Goal: Task Accomplishment & Management: Use online tool/utility

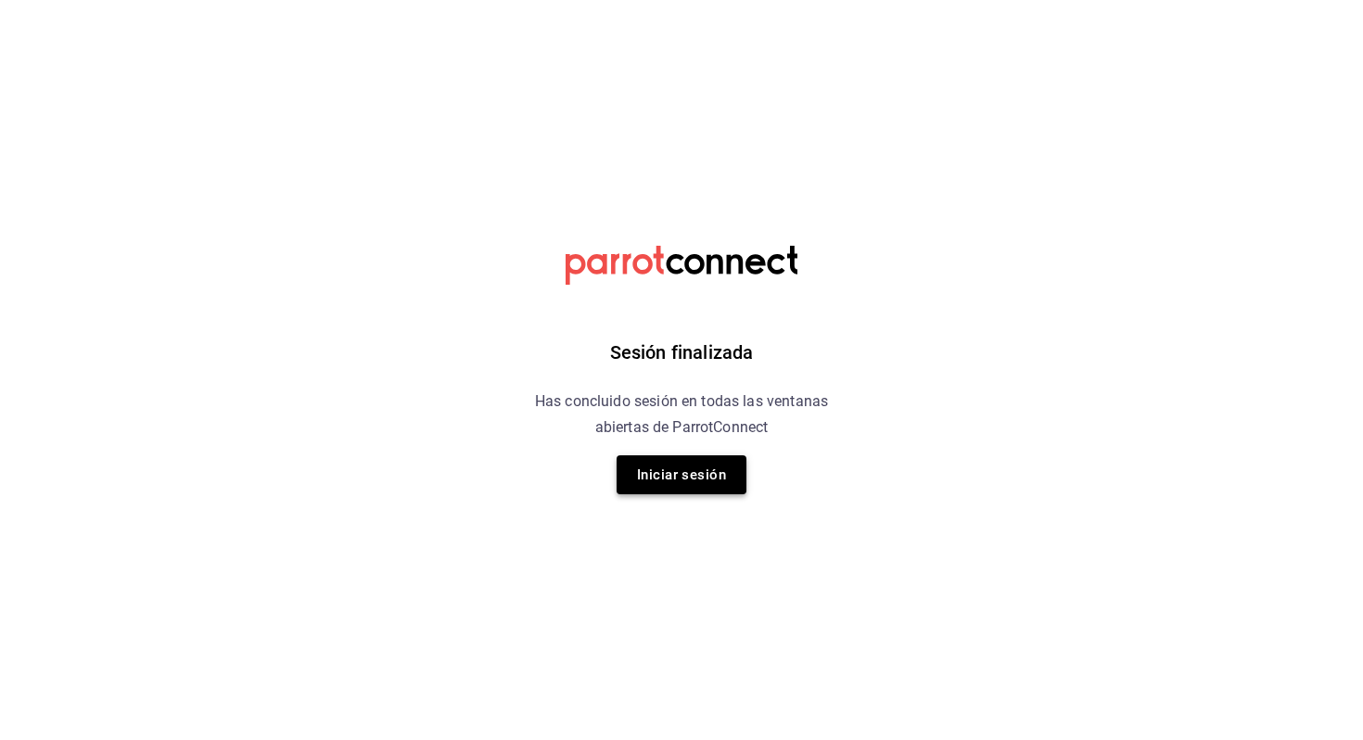
click at [707, 456] on button "Iniciar sesión" at bounding box center [682, 474] width 130 height 39
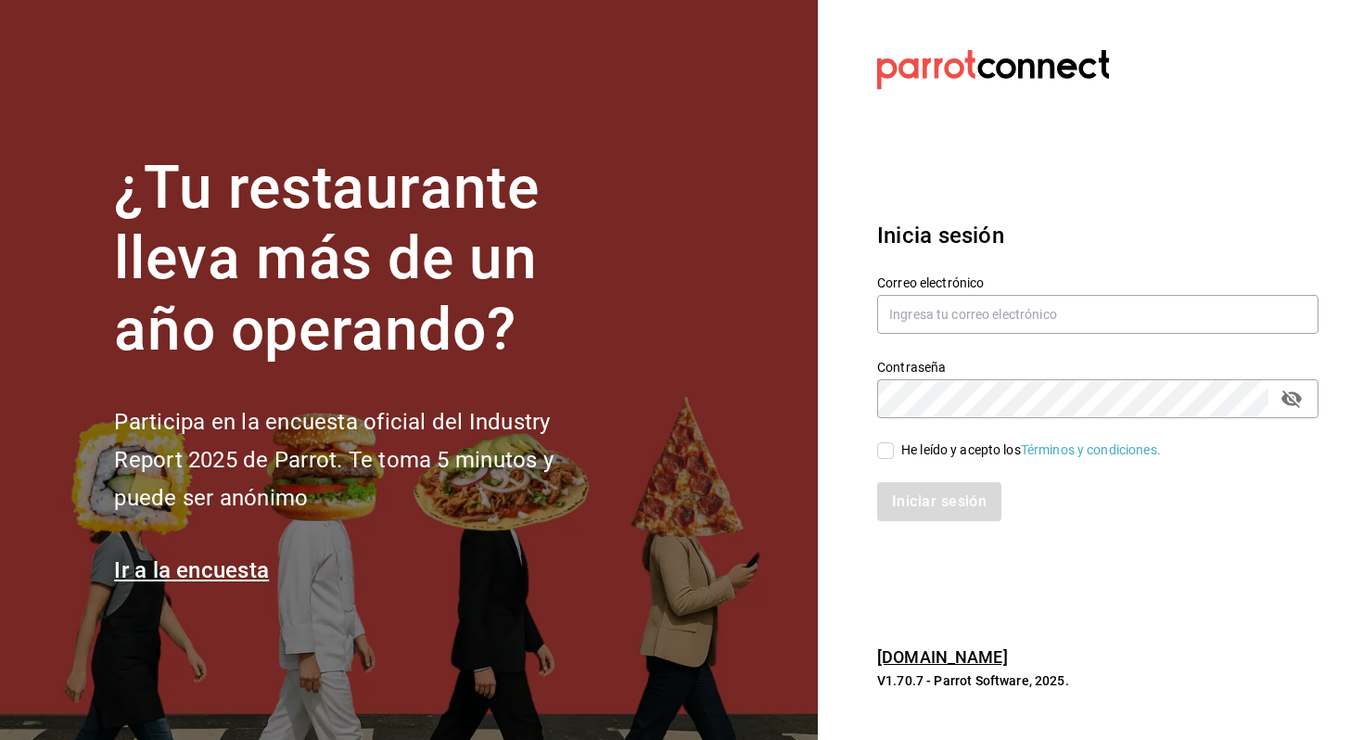
click at [901, 341] on div "Contraseña Contraseña" at bounding box center [1087, 378] width 464 height 82
click at [923, 321] on input "text" at bounding box center [1097, 314] width 441 height 39
type input "allanmorletaguirre@gmail.com"
click at [921, 455] on div "He leído y acepto los Términos y condiciones." at bounding box center [1031, 449] width 260 height 19
click at [894, 455] on input "He leído y acepto los Términos y condiciones." at bounding box center [885, 450] width 17 height 17
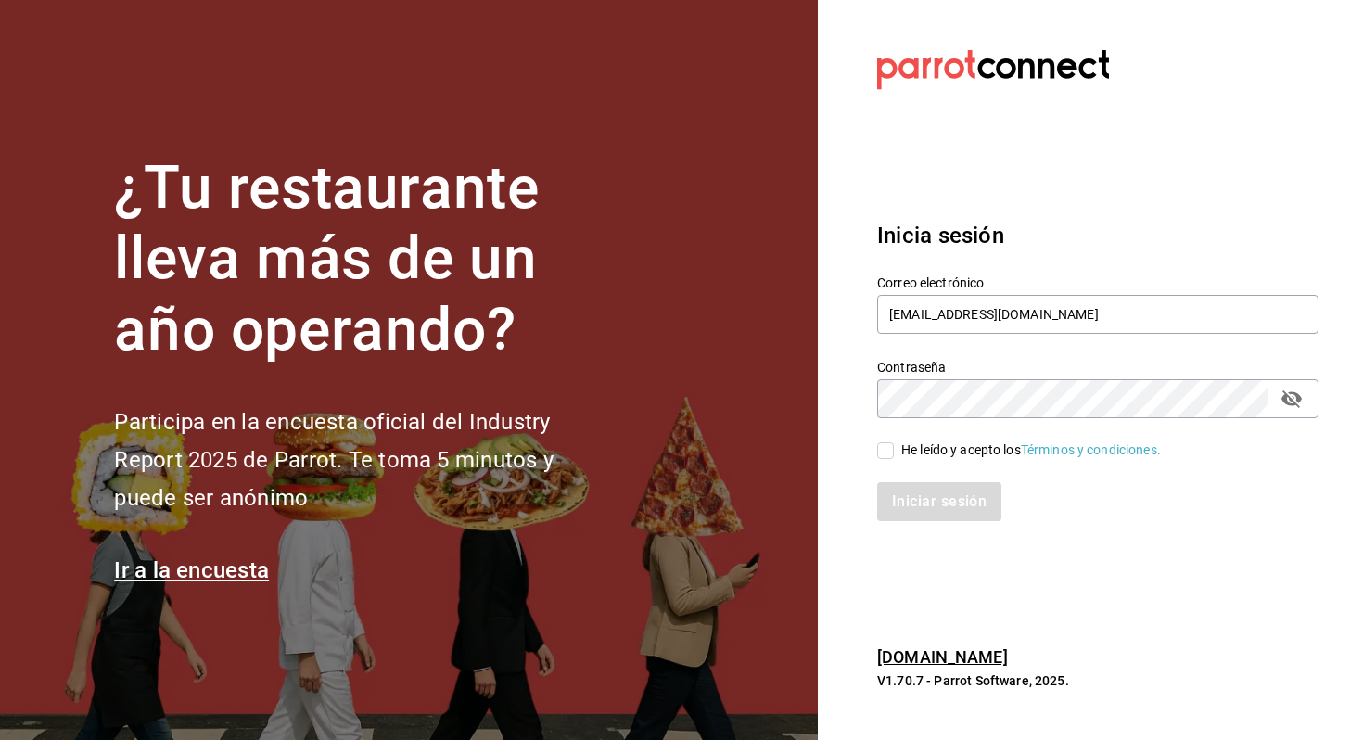
checkbox input "true"
click at [921, 501] on button "Iniciar sesión" at bounding box center [940, 501] width 126 height 39
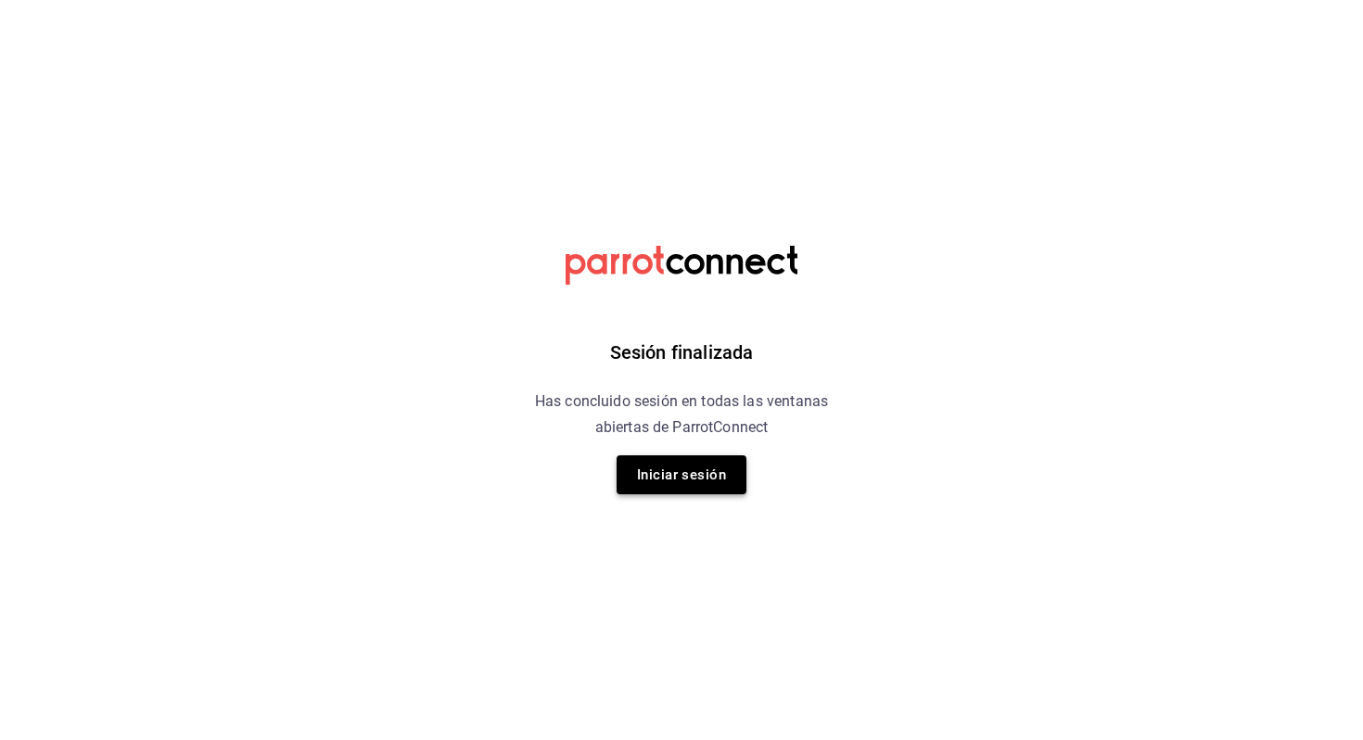
click at [708, 463] on button "Iniciar sesión" at bounding box center [682, 474] width 130 height 39
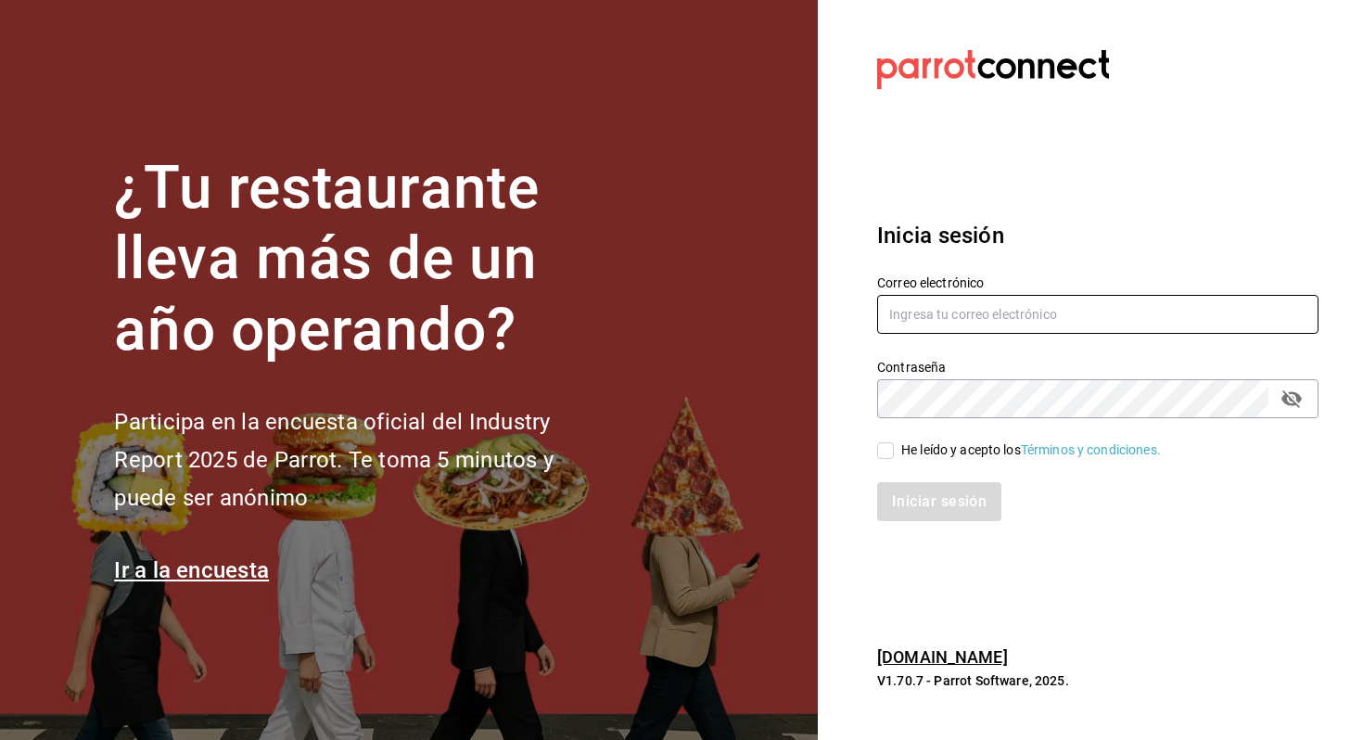
click at [980, 310] on input "text" at bounding box center [1097, 314] width 441 height 39
type input "allanmorletaguirre@gmail.com"
click at [923, 451] on div "He leído y acepto los Términos y condiciones." at bounding box center [1031, 449] width 260 height 19
click at [894, 451] on input "He leído y acepto los Términos y condiciones." at bounding box center [885, 450] width 17 height 17
checkbox input "true"
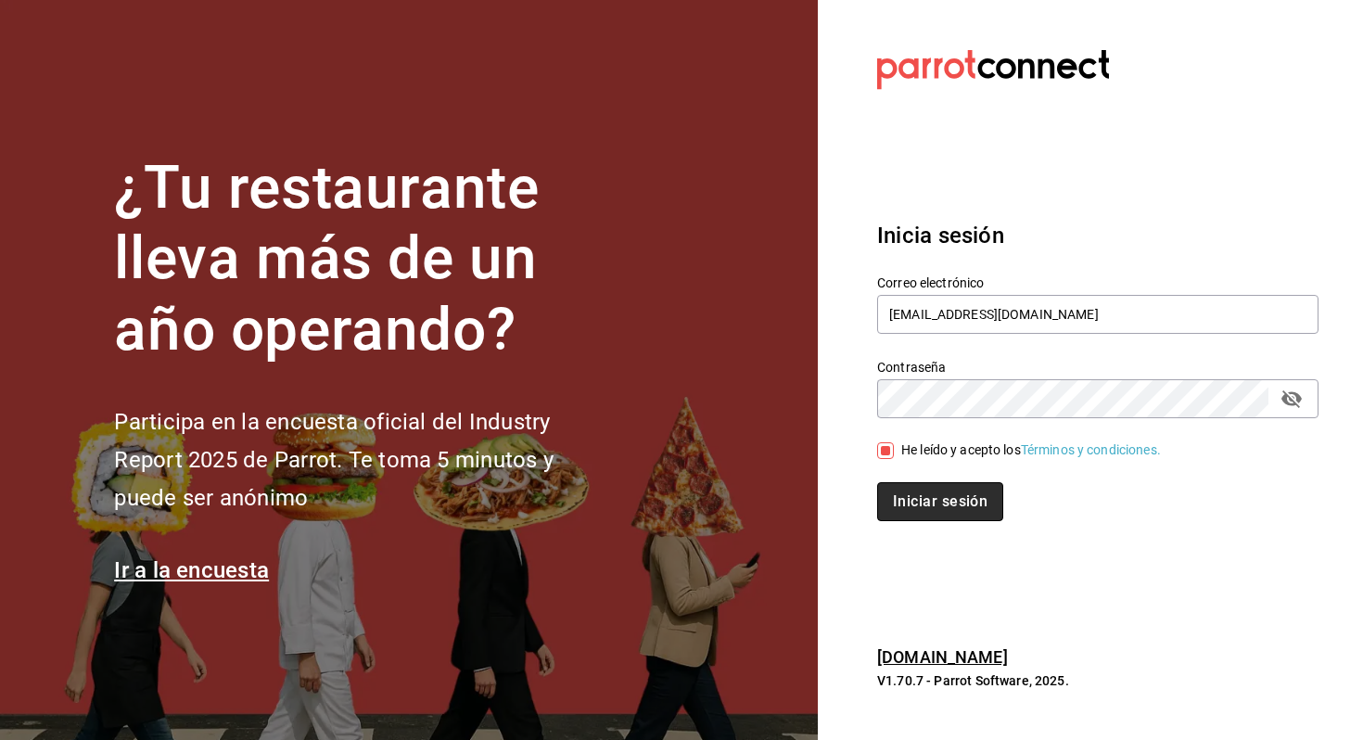
click at [923, 498] on button "Iniciar sesión" at bounding box center [940, 501] width 126 height 39
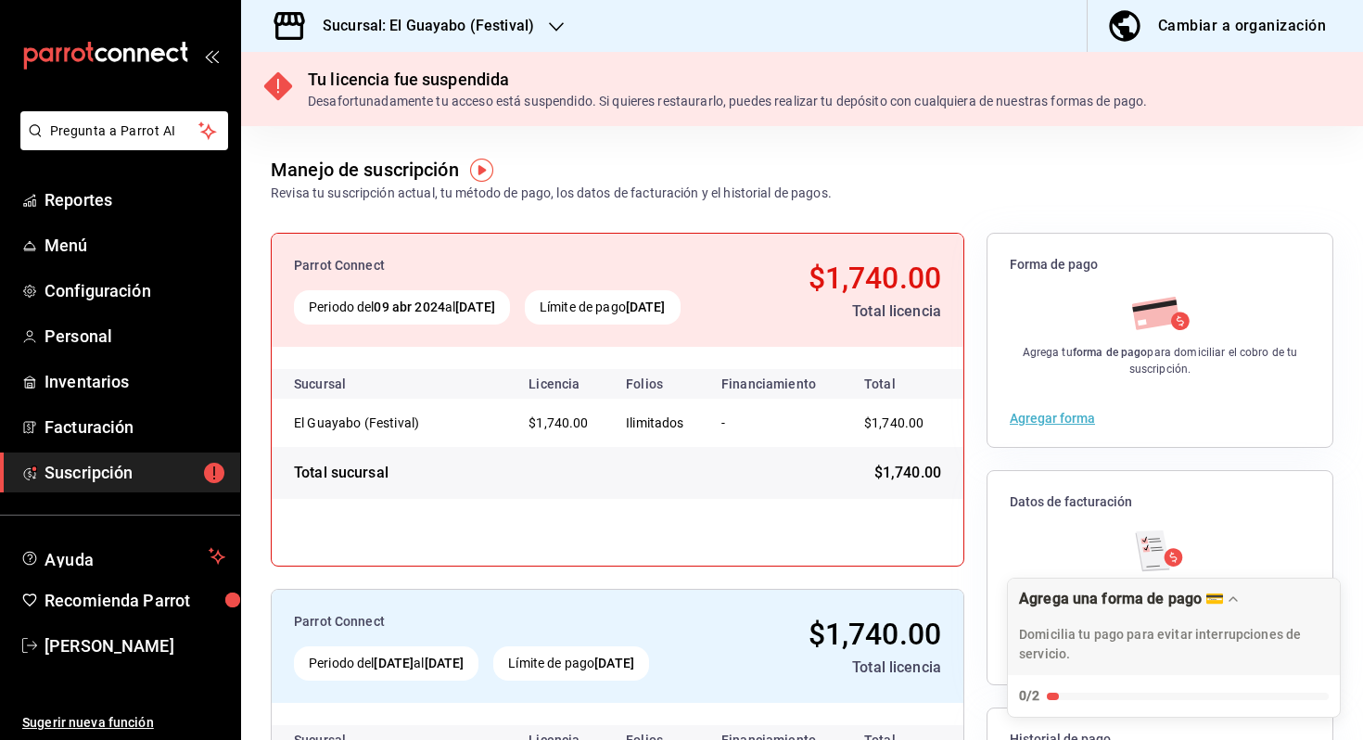
click at [442, 24] on h3 "Sucursal: El Guayabo (Festival)" at bounding box center [421, 26] width 226 height 22
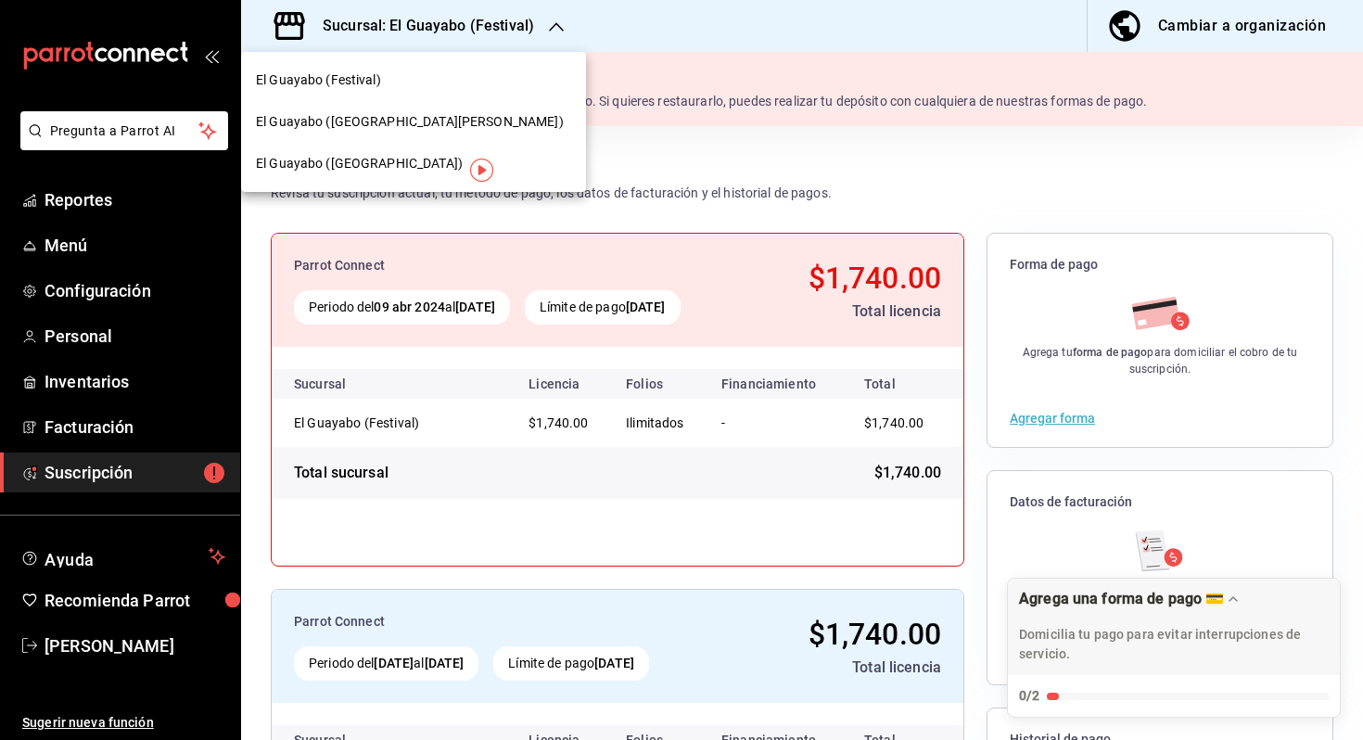
click at [365, 163] on span "El Guayabo ([GEOGRAPHIC_DATA])" at bounding box center [359, 163] width 207 height 19
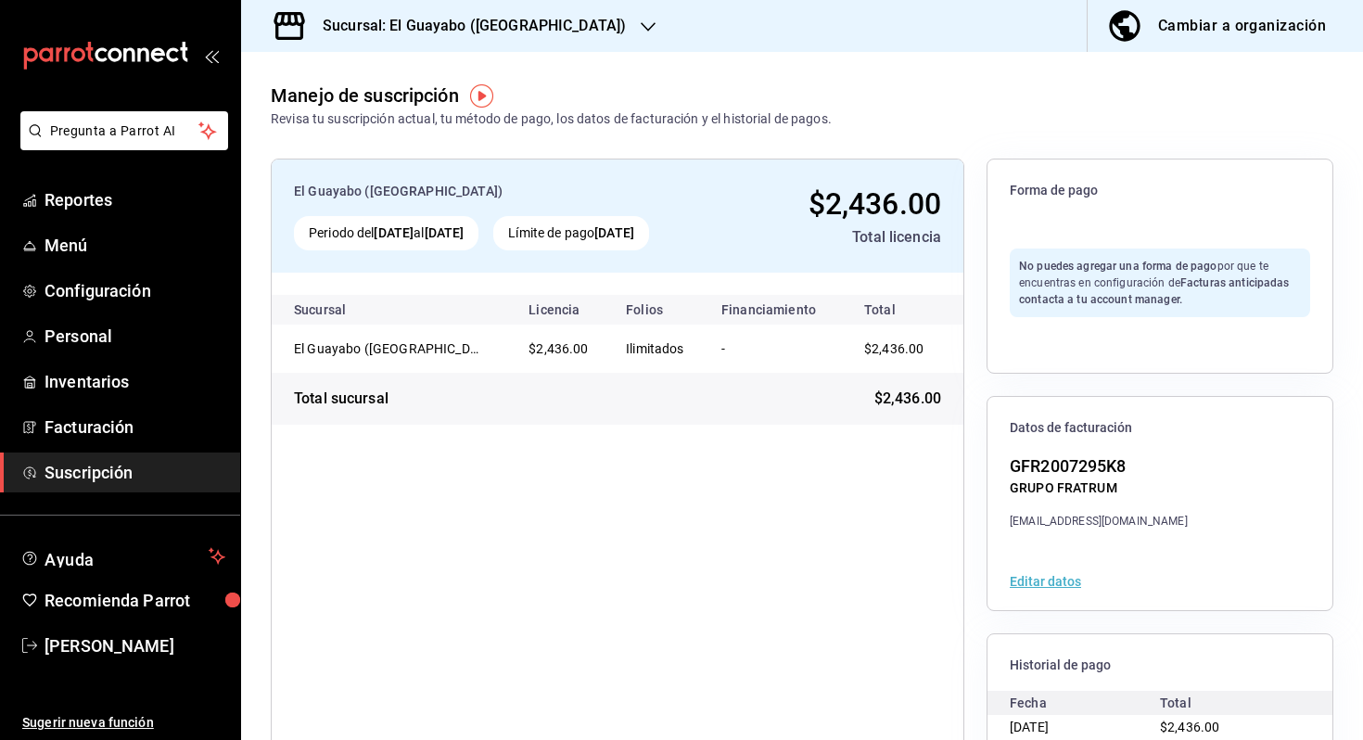
click at [1275, 38] on div "Cambiar a organización" at bounding box center [1242, 26] width 168 height 26
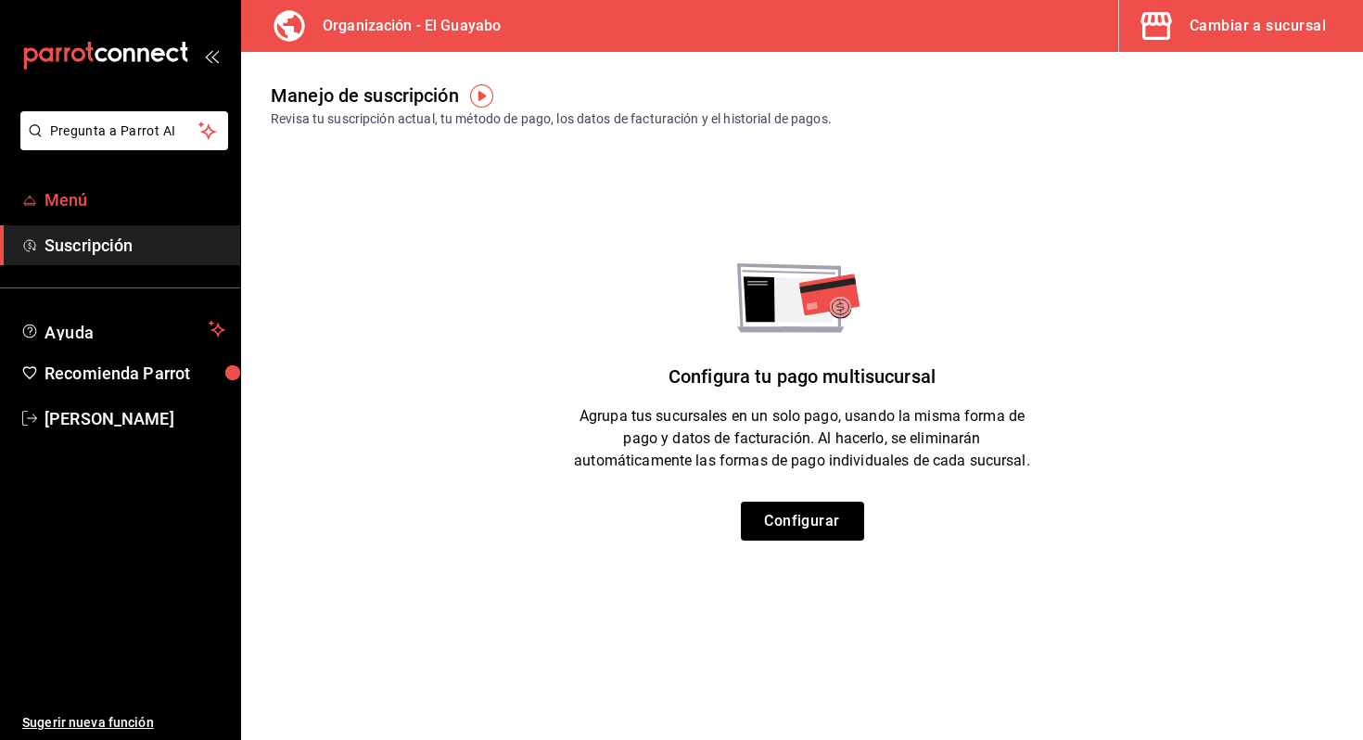
click at [98, 194] on span "Menú" at bounding box center [135, 199] width 181 height 25
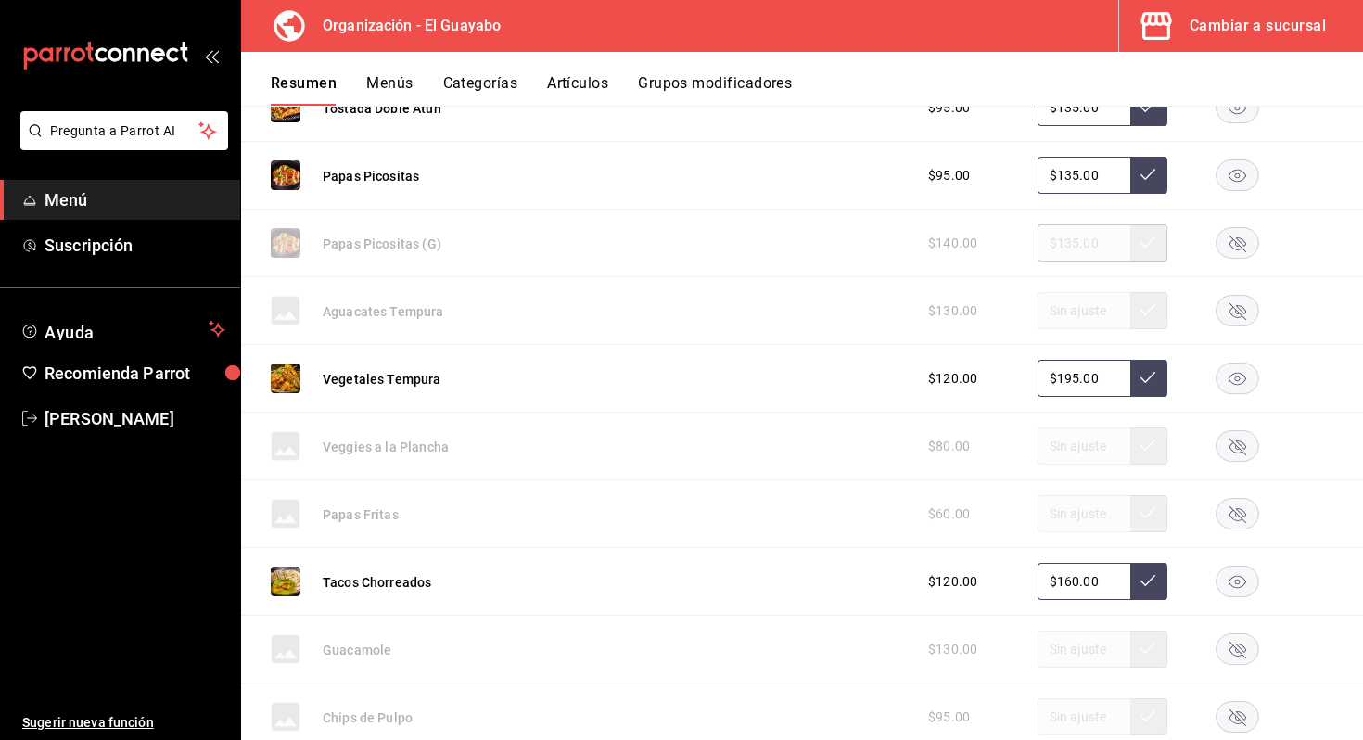
scroll to position [557, 0]
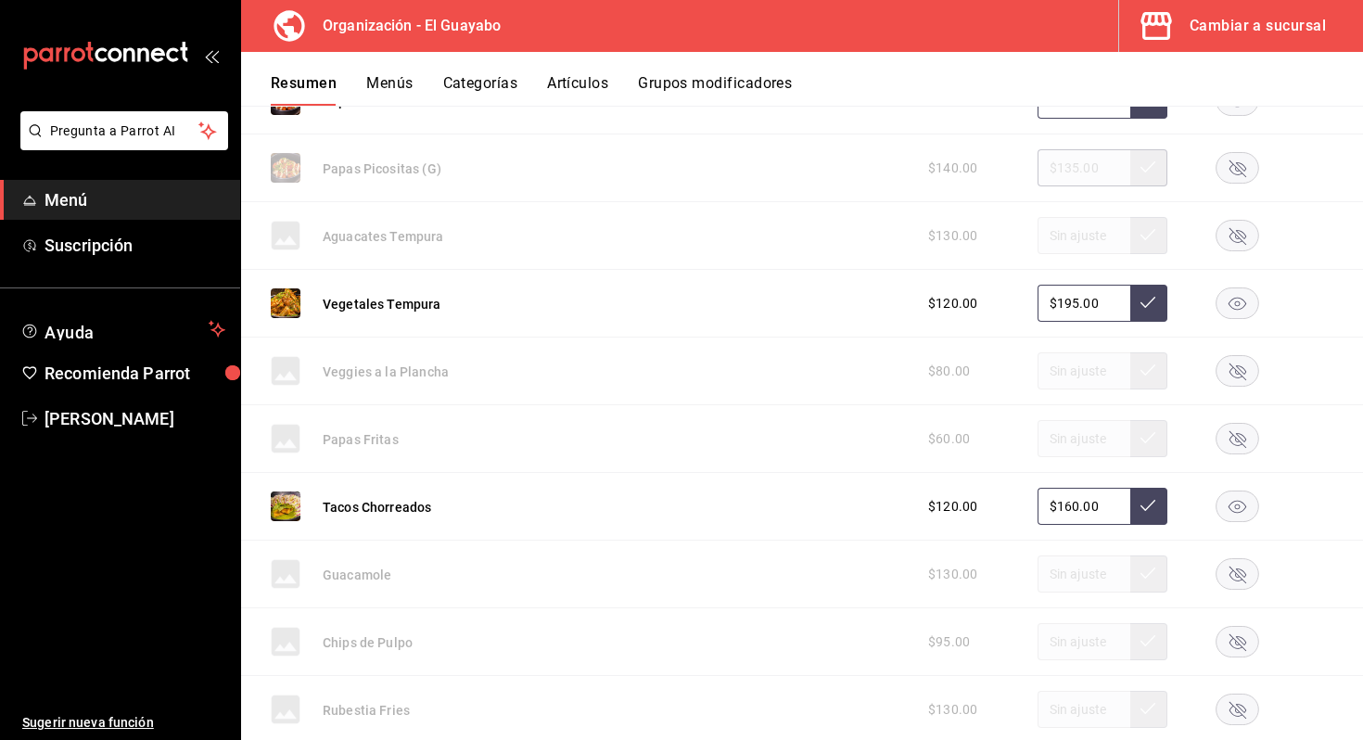
click at [1247, 298] on rect "button" at bounding box center [1238, 303] width 43 height 31
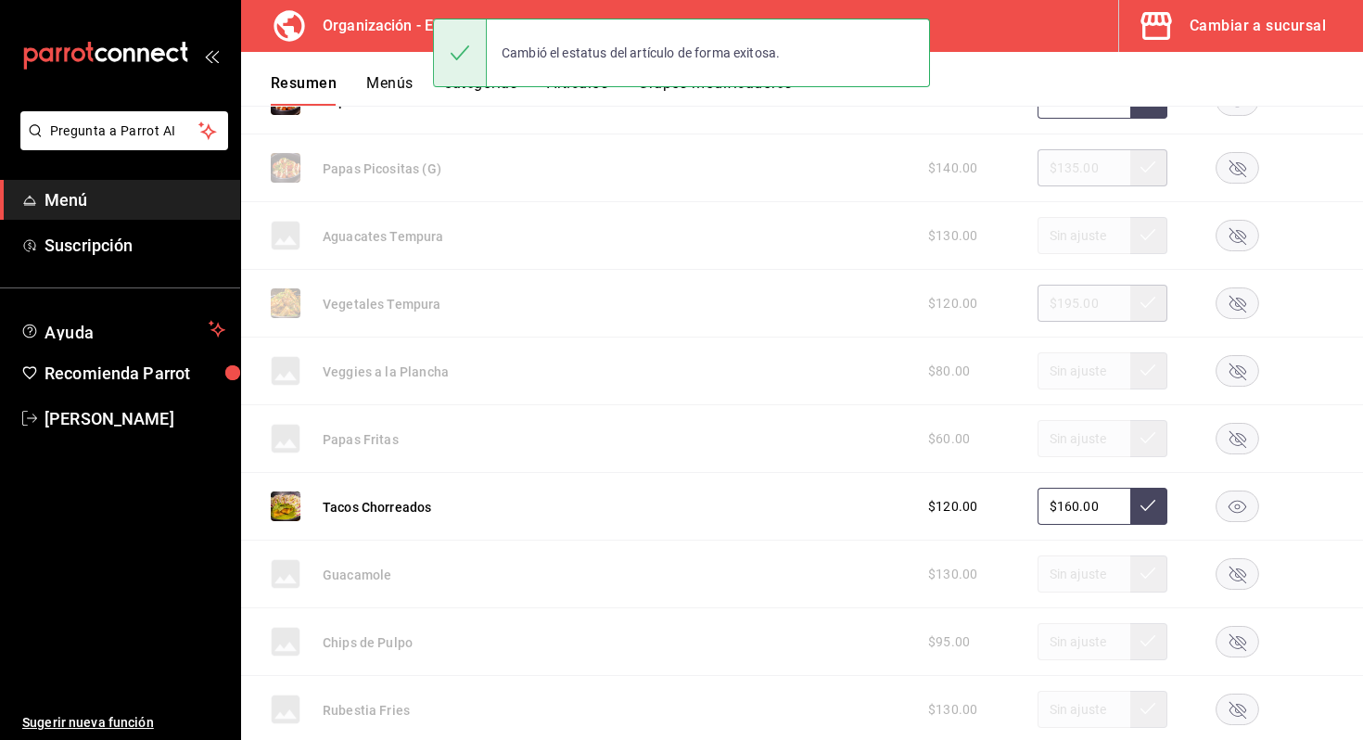
click at [1238, 515] on rect "button" at bounding box center [1238, 506] width 43 height 31
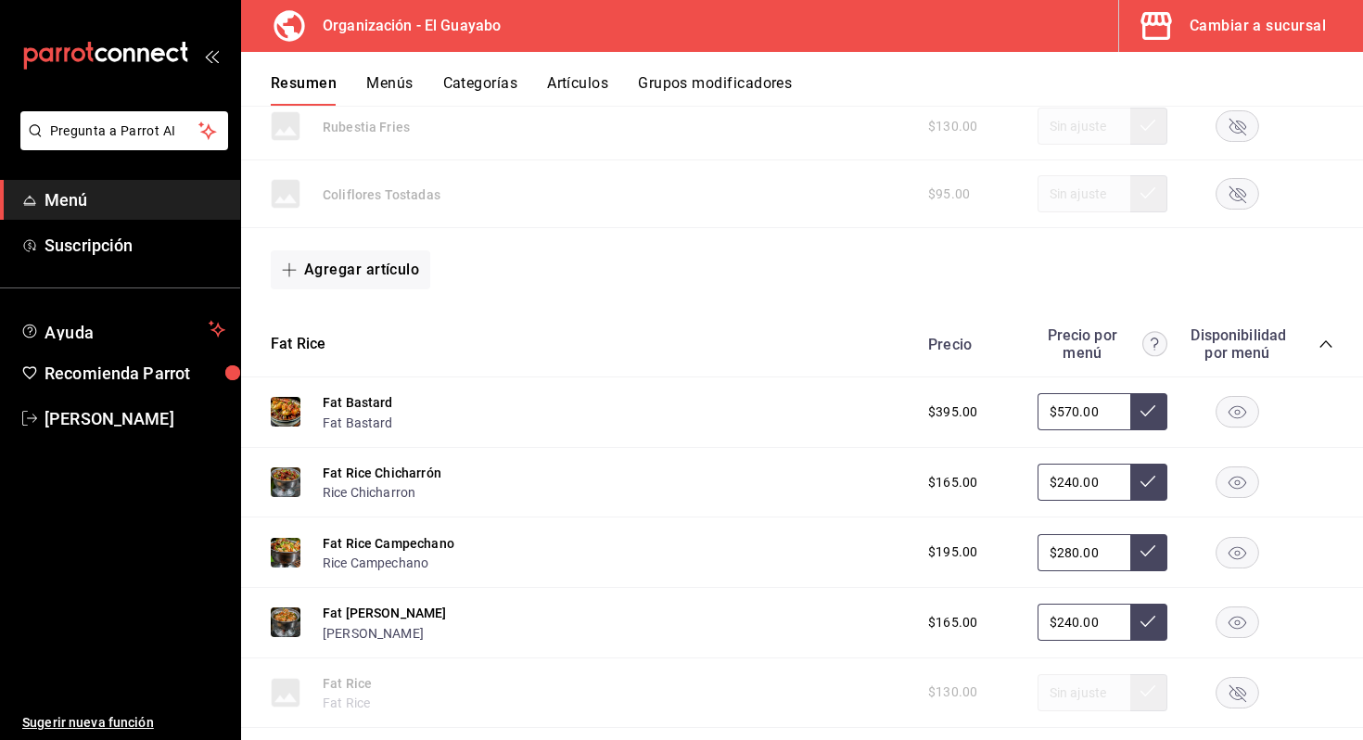
scroll to position [1931, 0]
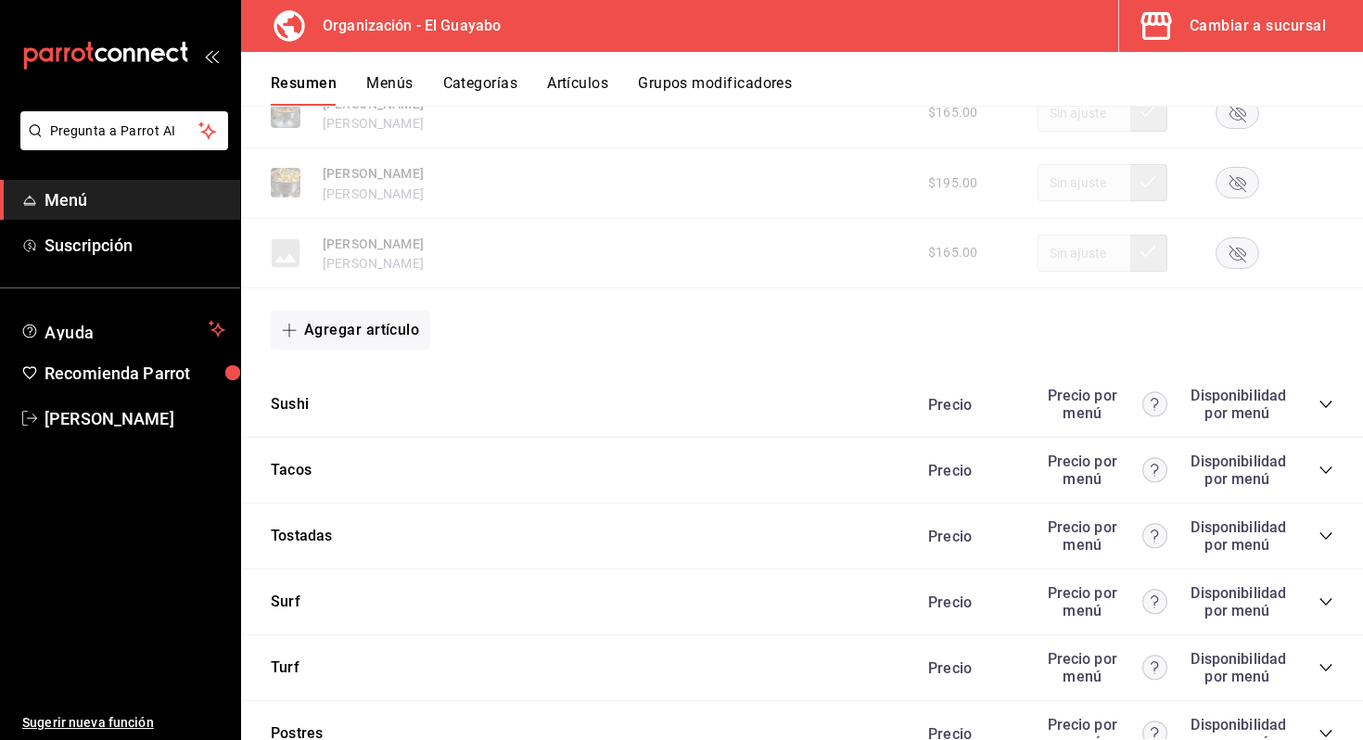
click at [321, 423] on div "[PERSON_NAME] por menú Disponibilidad por menú" at bounding box center [802, 405] width 1122 height 66
click at [1333, 406] on icon "collapse-category-row" at bounding box center [1326, 404] width 15 height 15
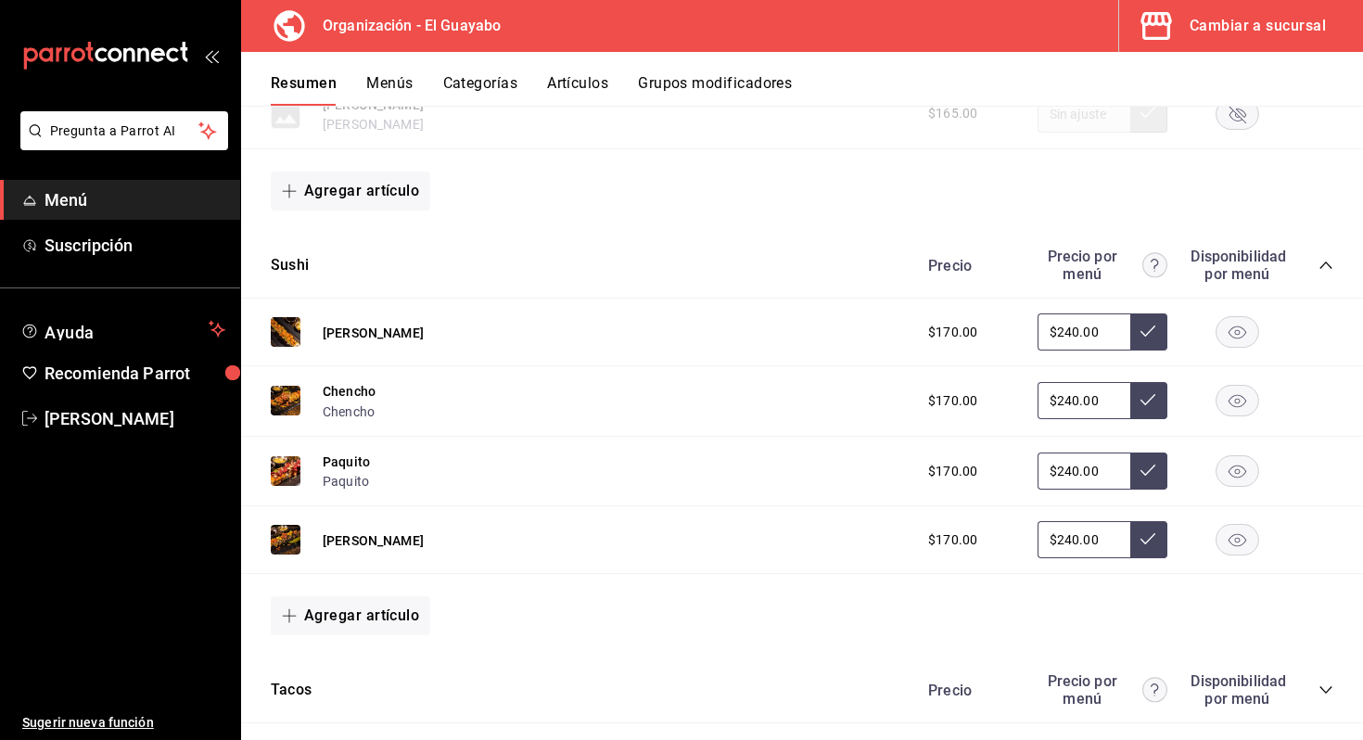
scroll to position [2094, 0]
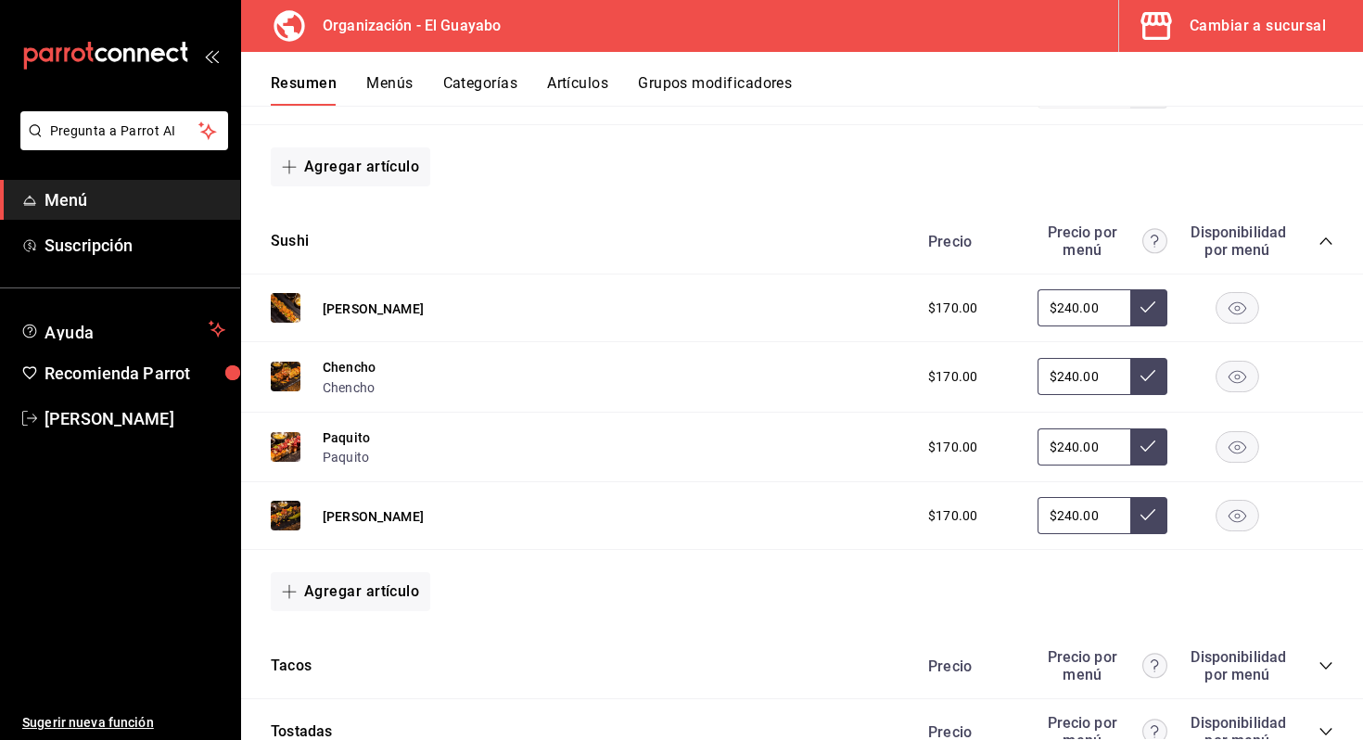
click at [1235, 307] on icon "button" at bounding box center [1238, 308] width 18 height 13
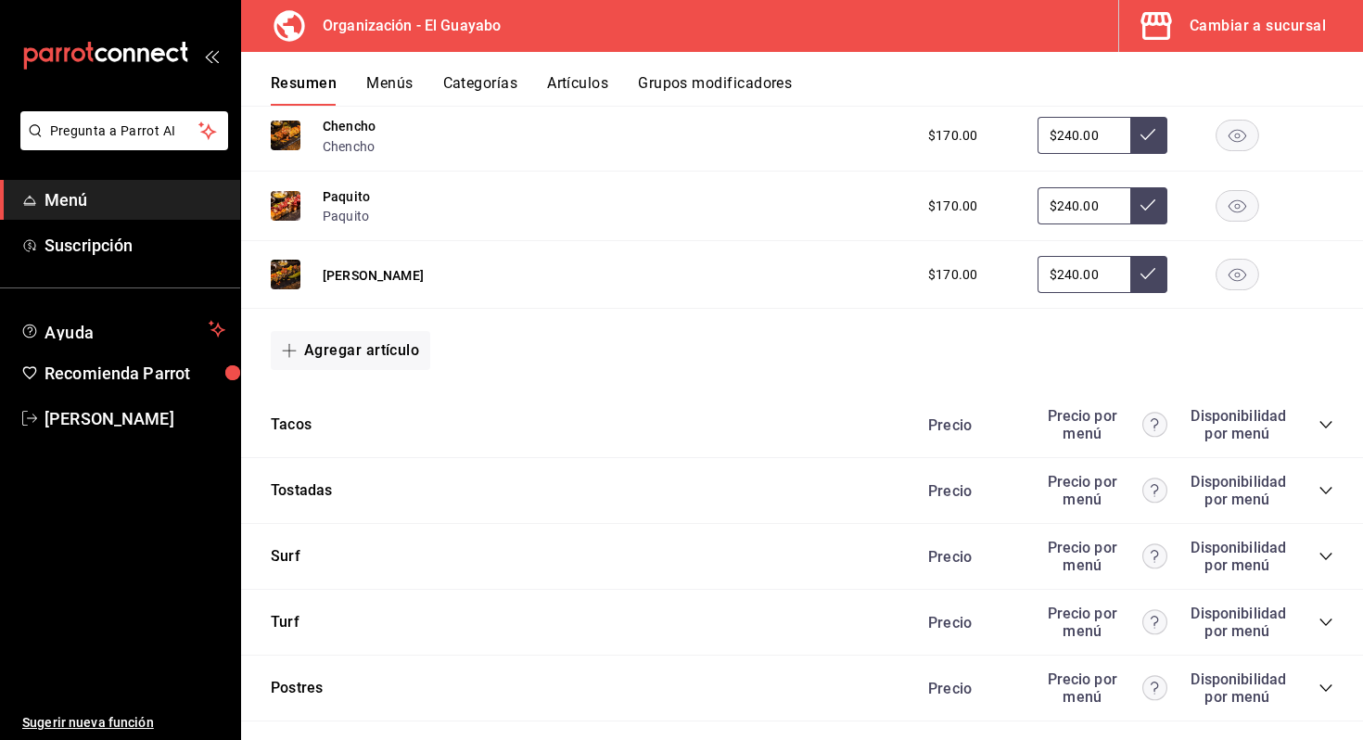
scroll to position [2345, 0]
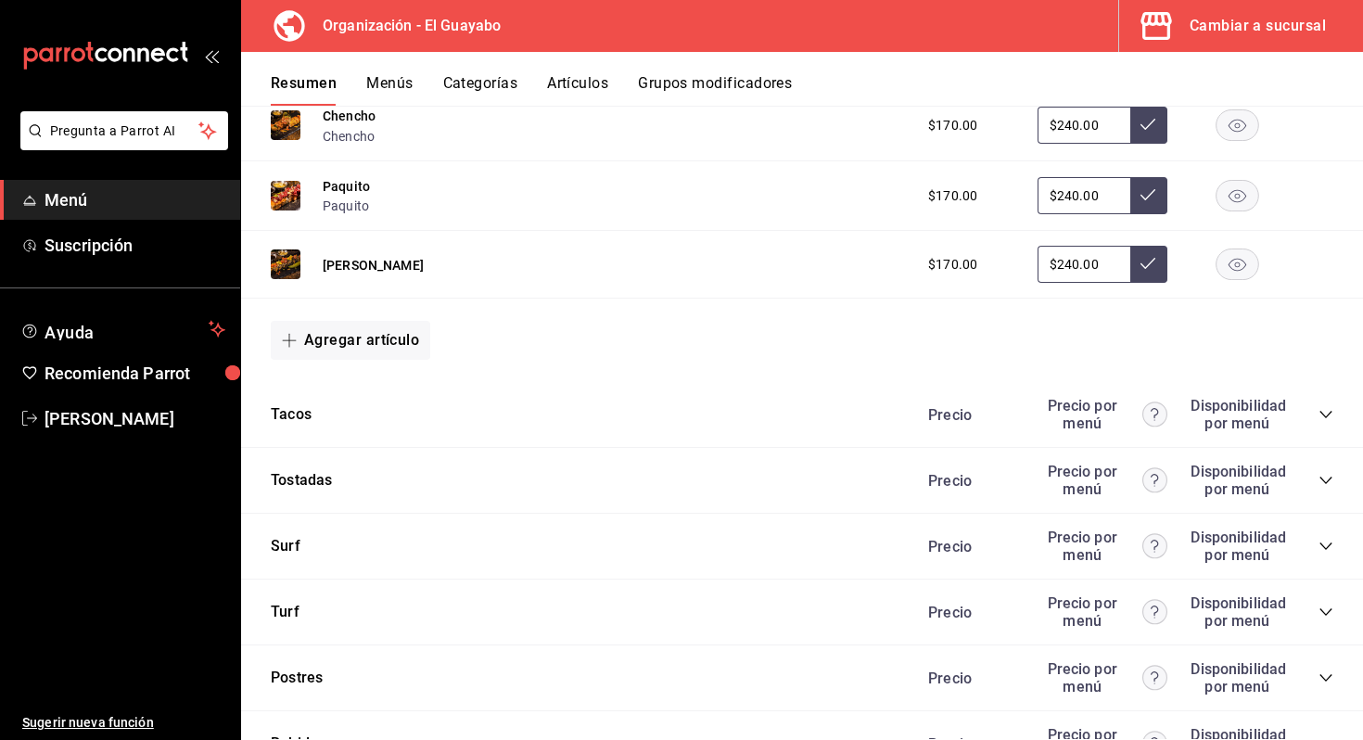
click at [769, 397] on div "Tacos Precio Precio por menú Disponibilidad por menú" at bounding box center [802, 415] width 1122 height 66
click at [1325, 420] on icon "collapse-category-row" at bounding box center [1326, 414] width 15 height 15
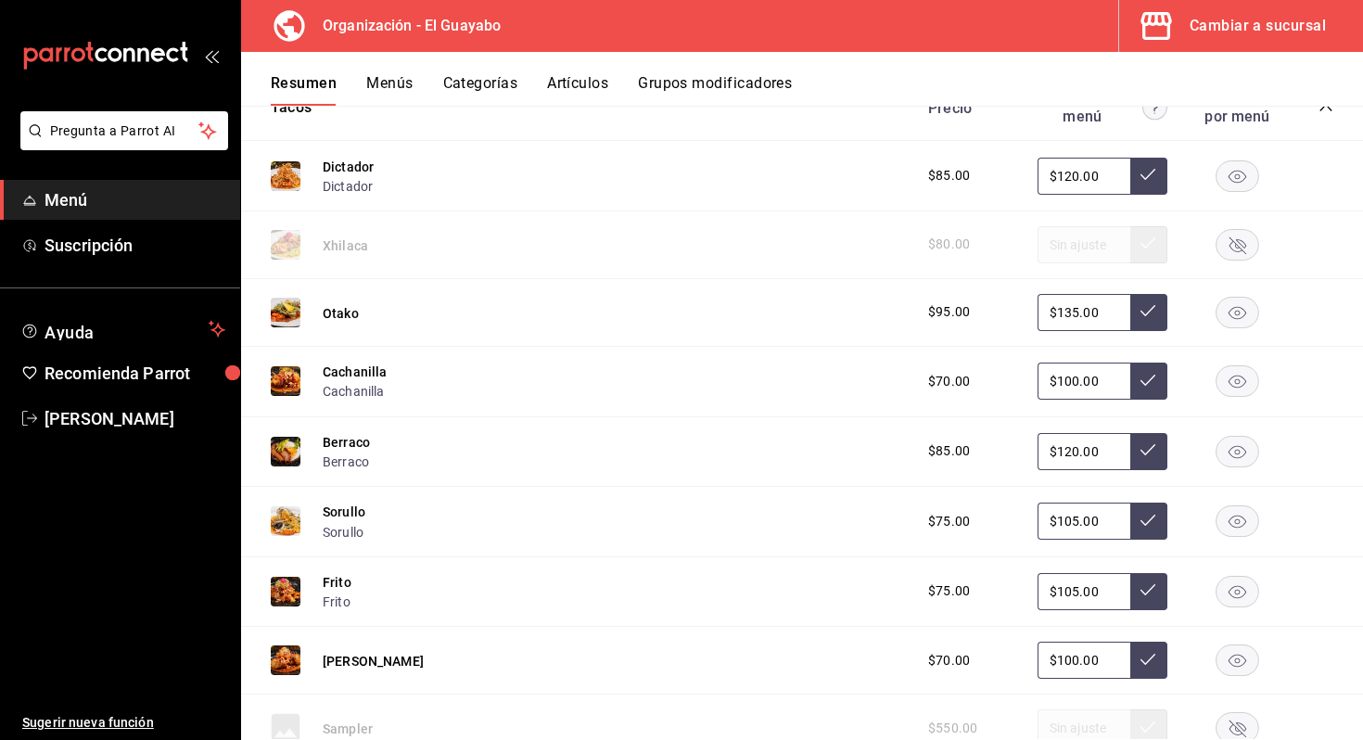
scroll to position [2752, 0]
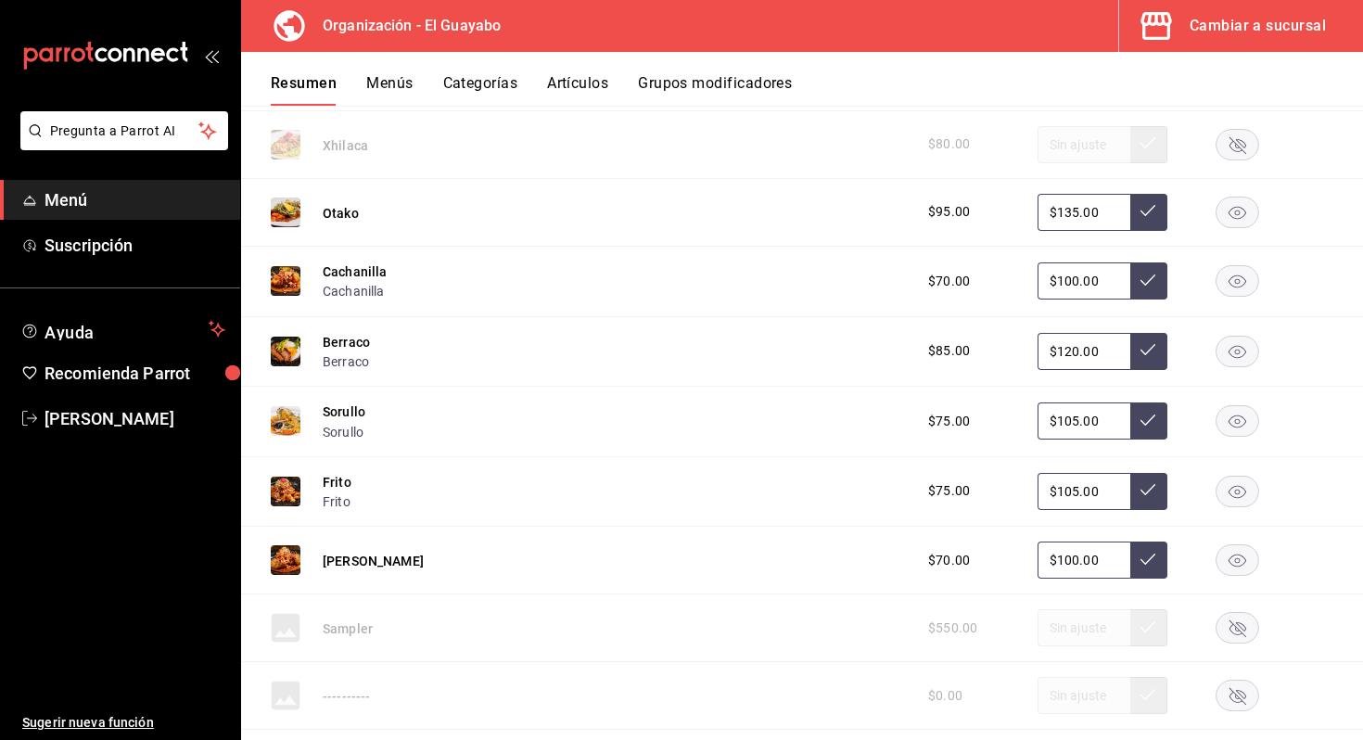
click at [1255, 425] on rect "button" at bounding box center [1238, 421] width 43 height 31
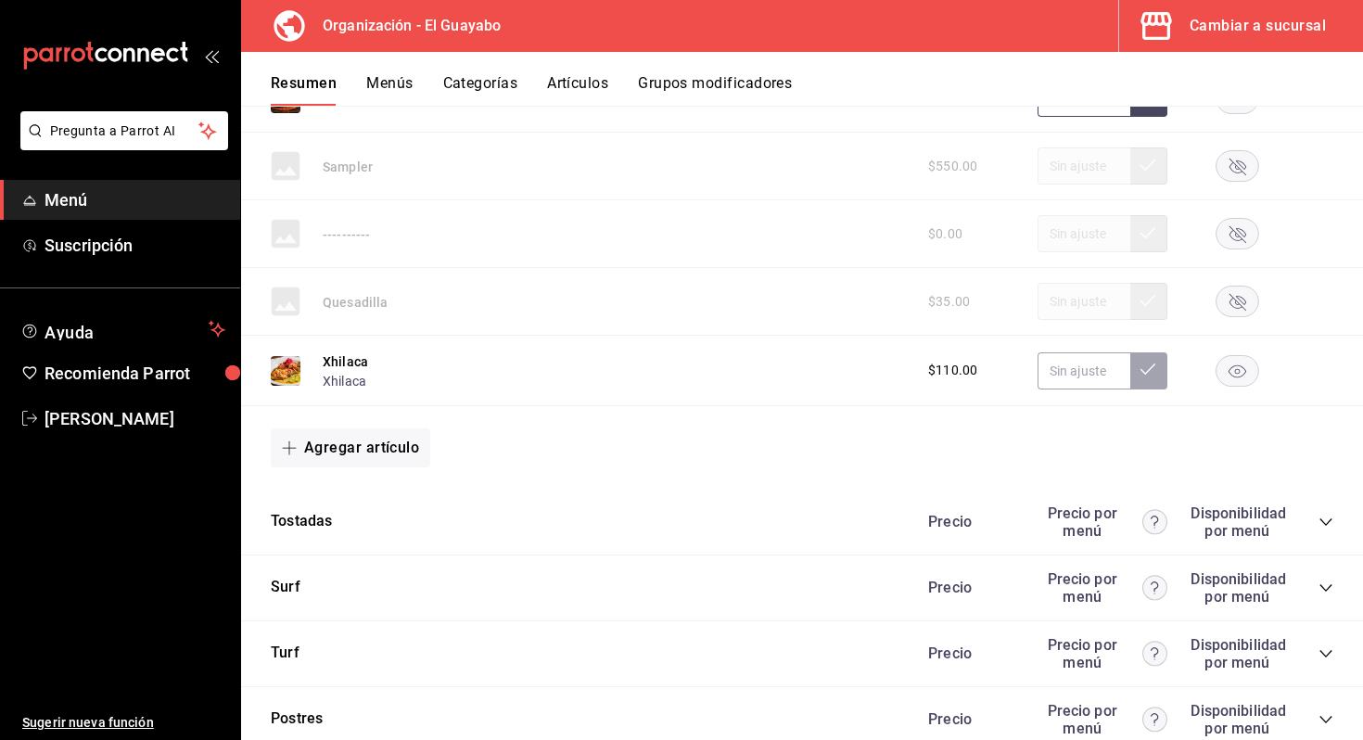
scroll to position [3271, 0]
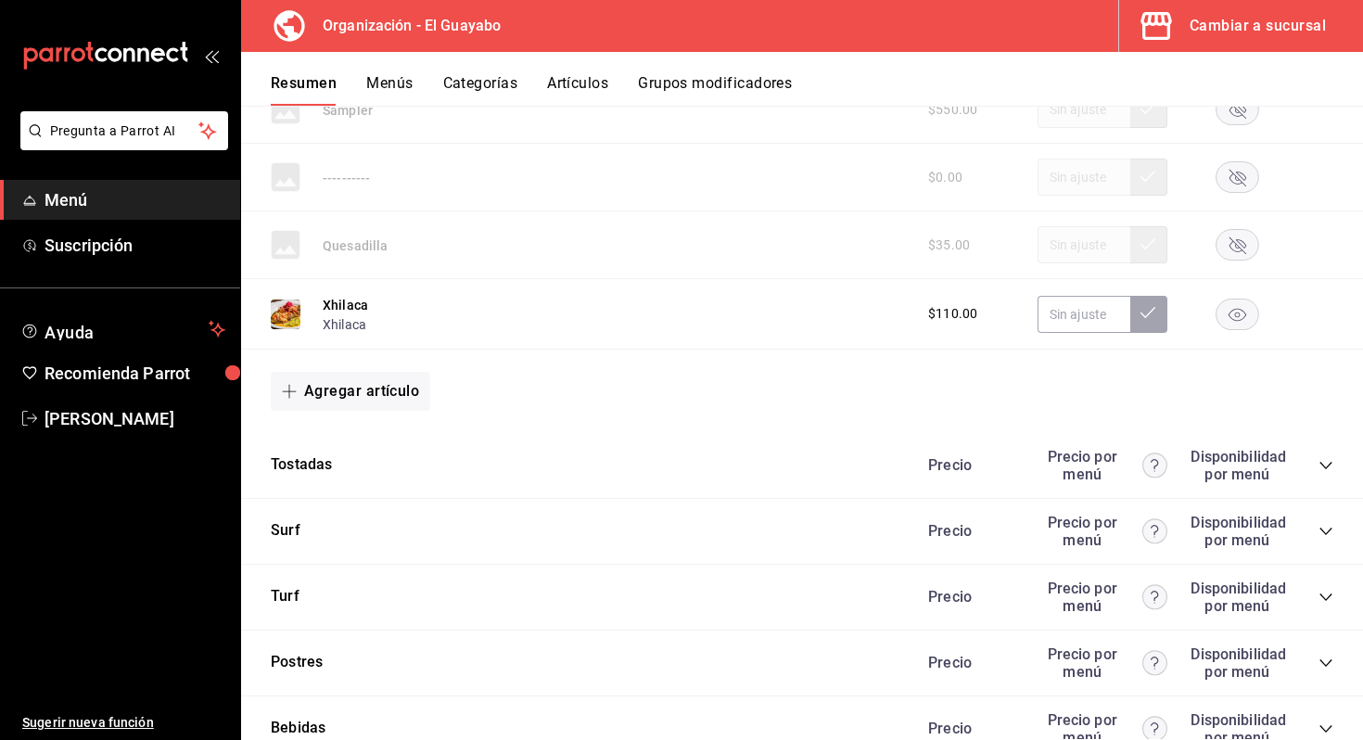
click at [1322, 454] on div "Precio Precio por menú Disponibilidad por menú" at bounding box center [1122, 465] width 424 height 35
click at [1326, 471] on icon "collapse-category-row" at bounding box center [1326, 465] width 15 height 15
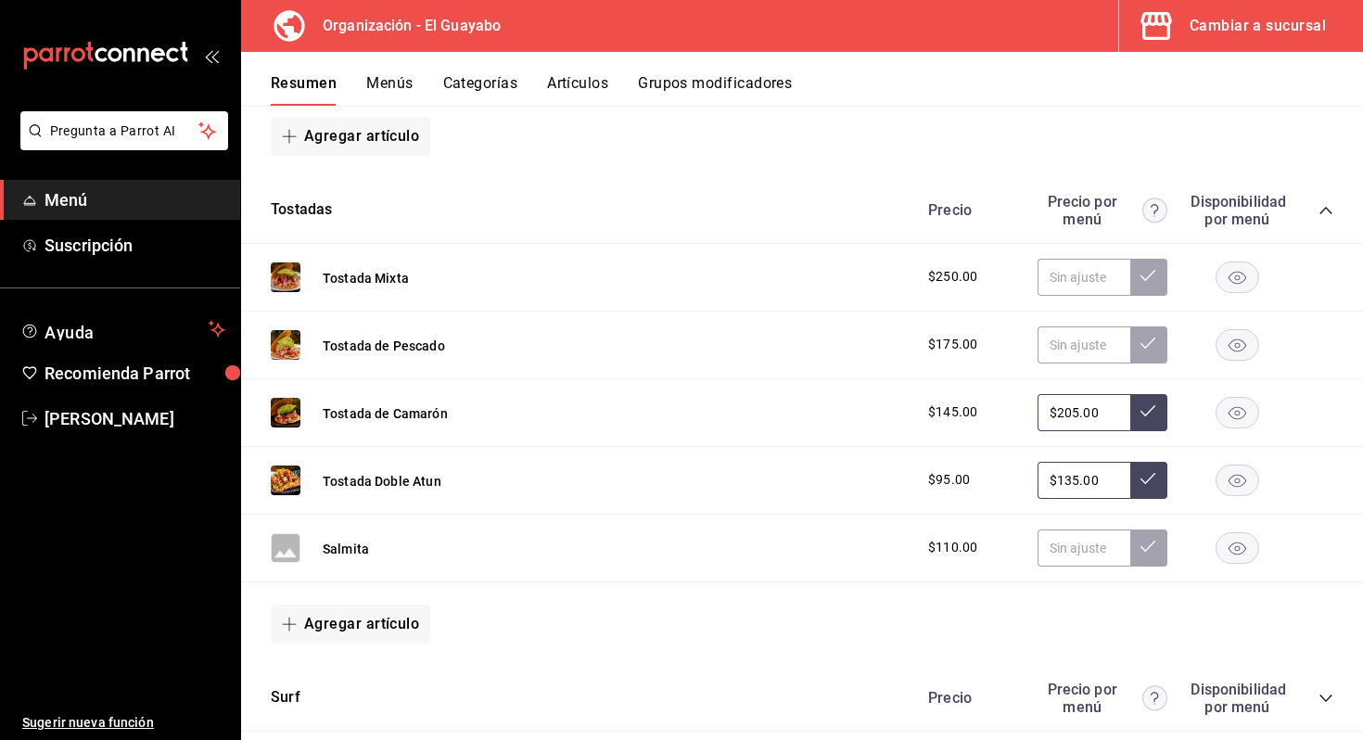
scroll to position [3763, 0]
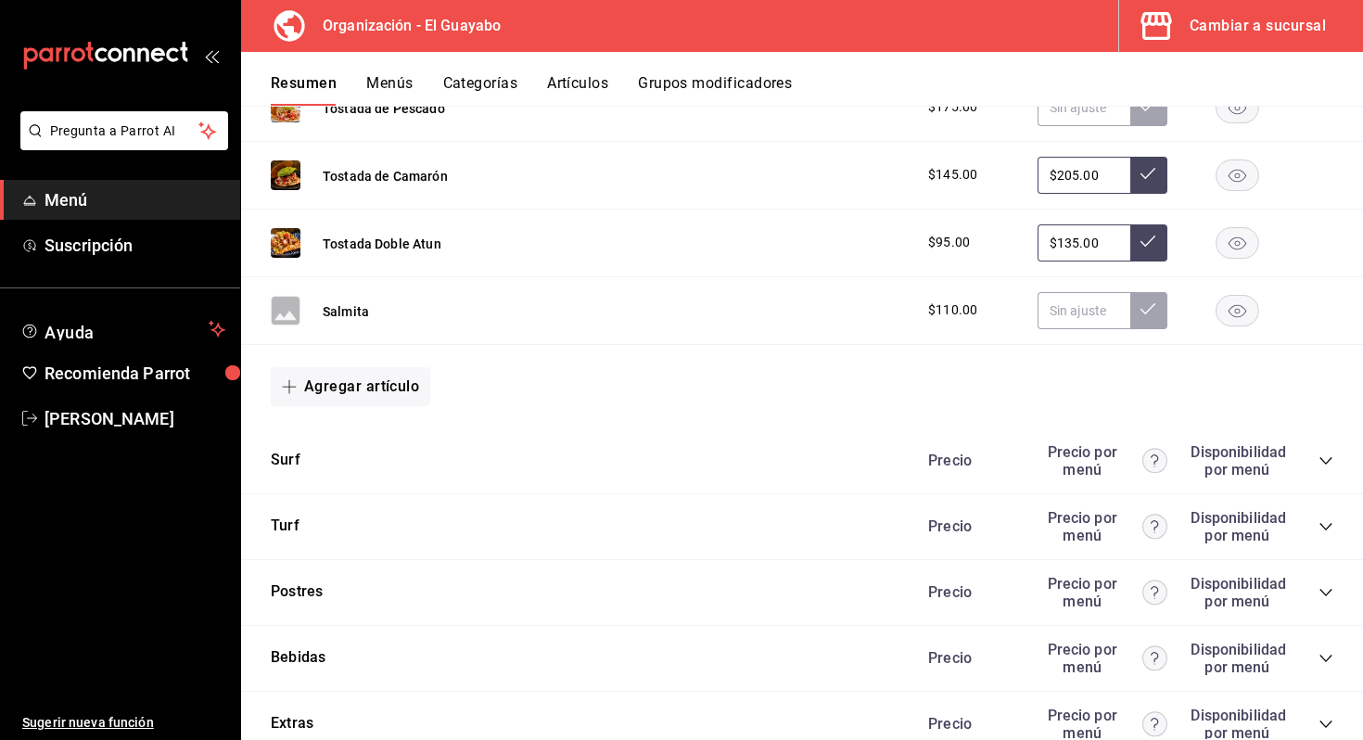
click at [1320, 462] on icon "collapse-category-row" at bounding box center [1326, 460] width 15 height 15
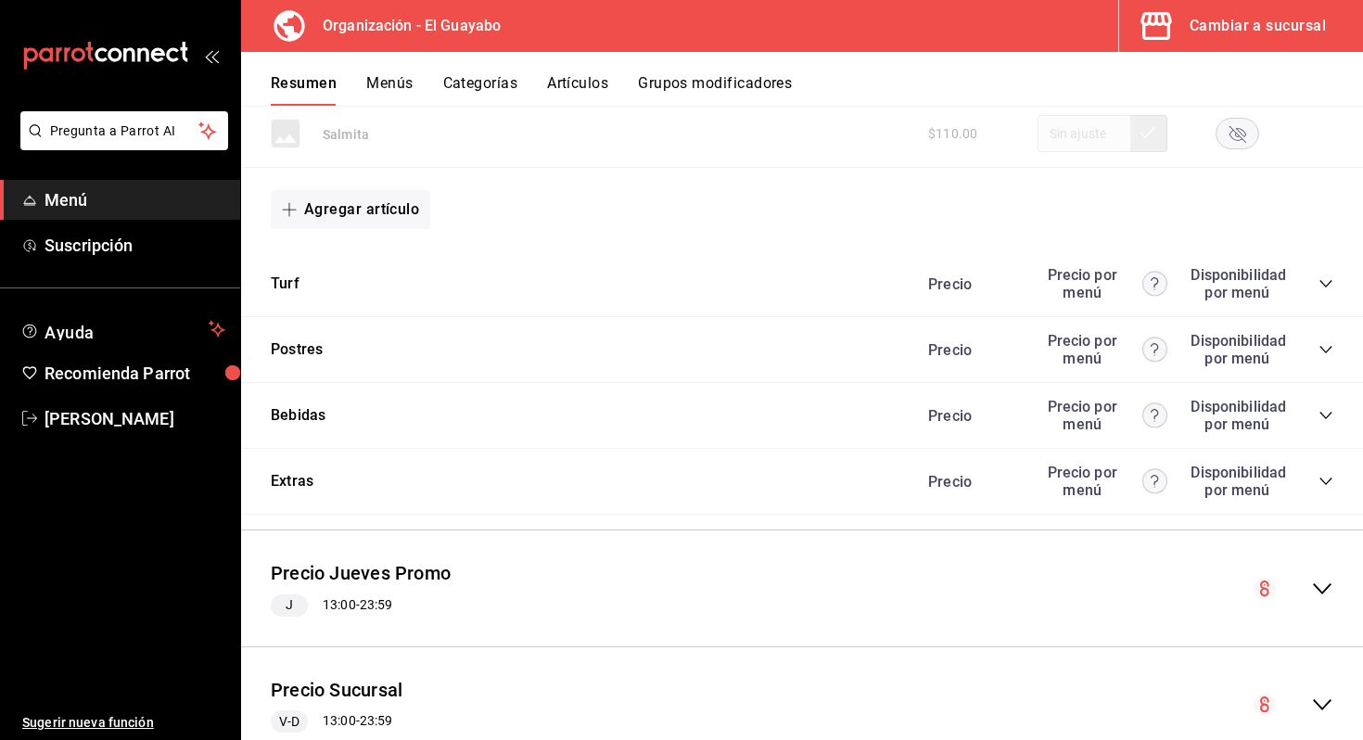
scroll to position [4614, 0]
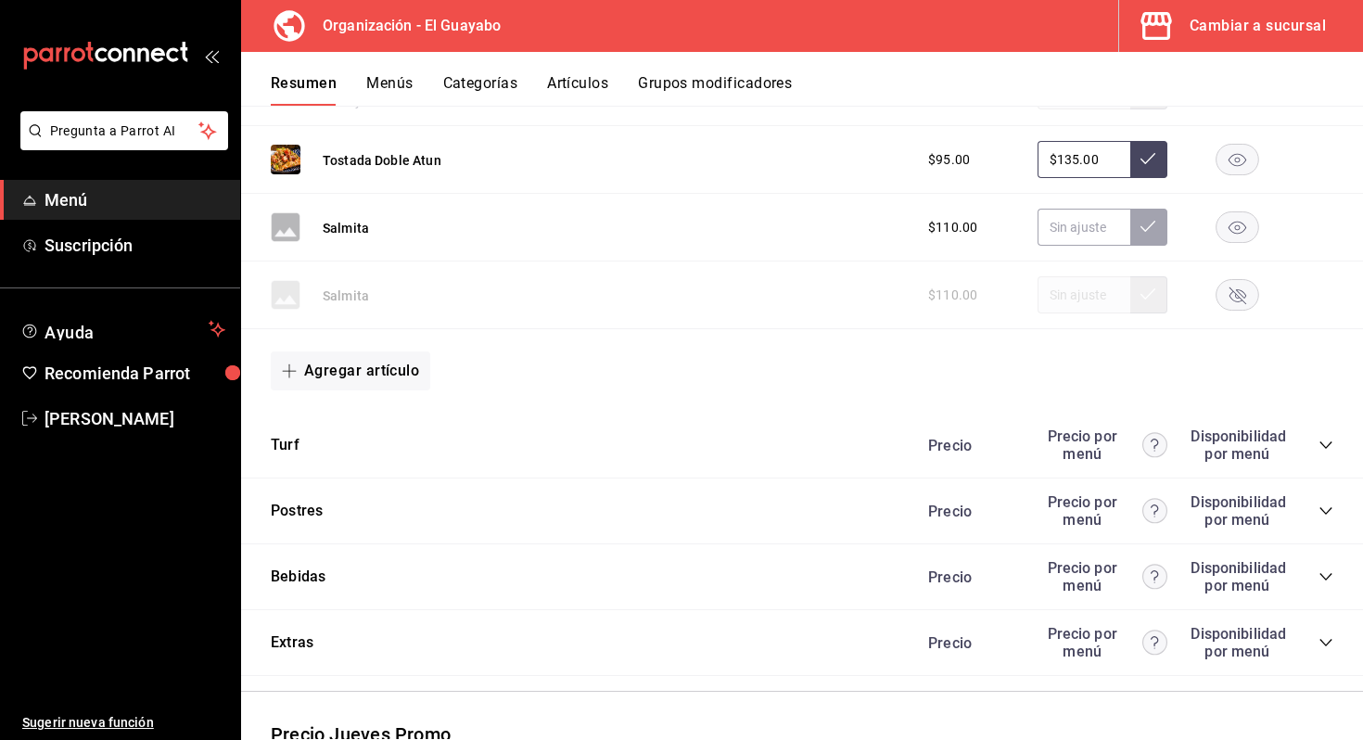
click at [1318, 434] on div "Precio Precio por menú Disponibilidad por menú" at bounding box center [1122, 444] width 424 height 35
click at [1326, 448] on icon "collapse-category-row" at bounding box center [1326, 444] width 12 height 7
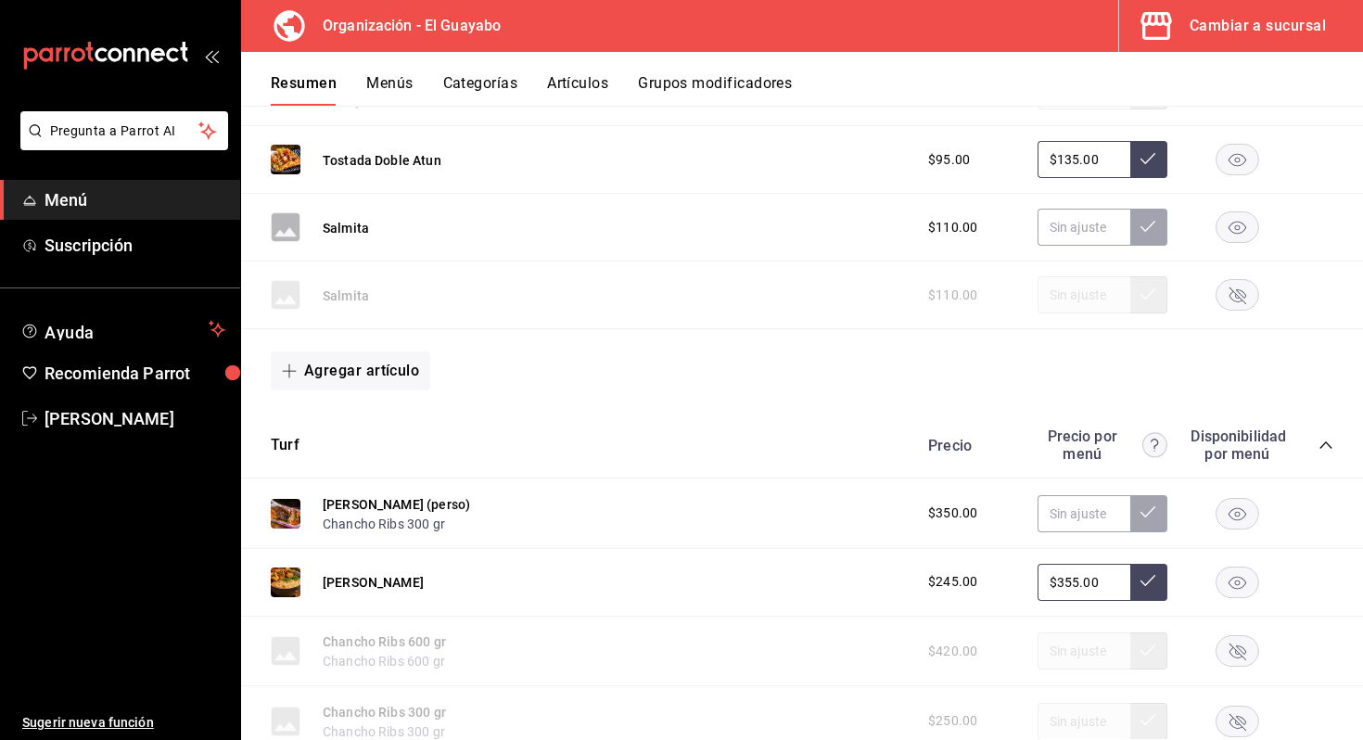
click at [1236, 503] on rect "button" at bounding box center [1238, 513] width 43 height 31
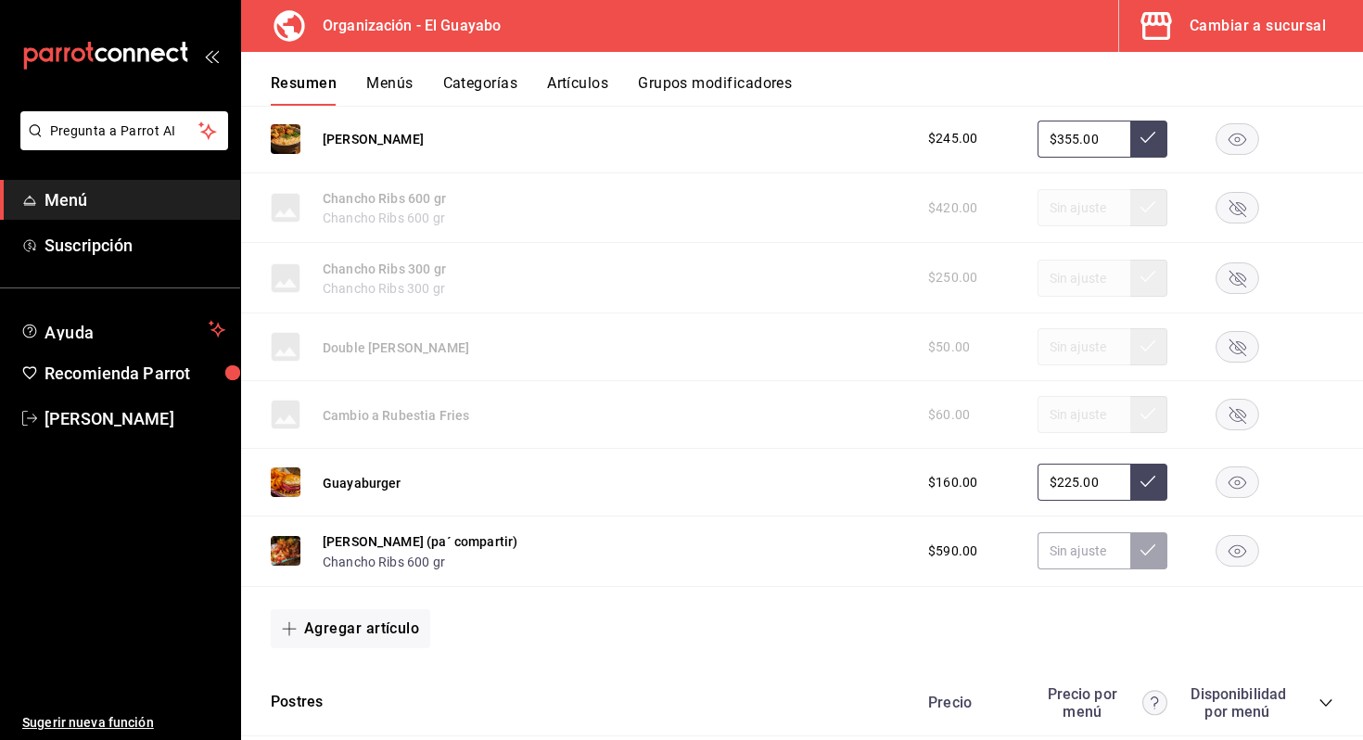
scroll to position [5085, 0]
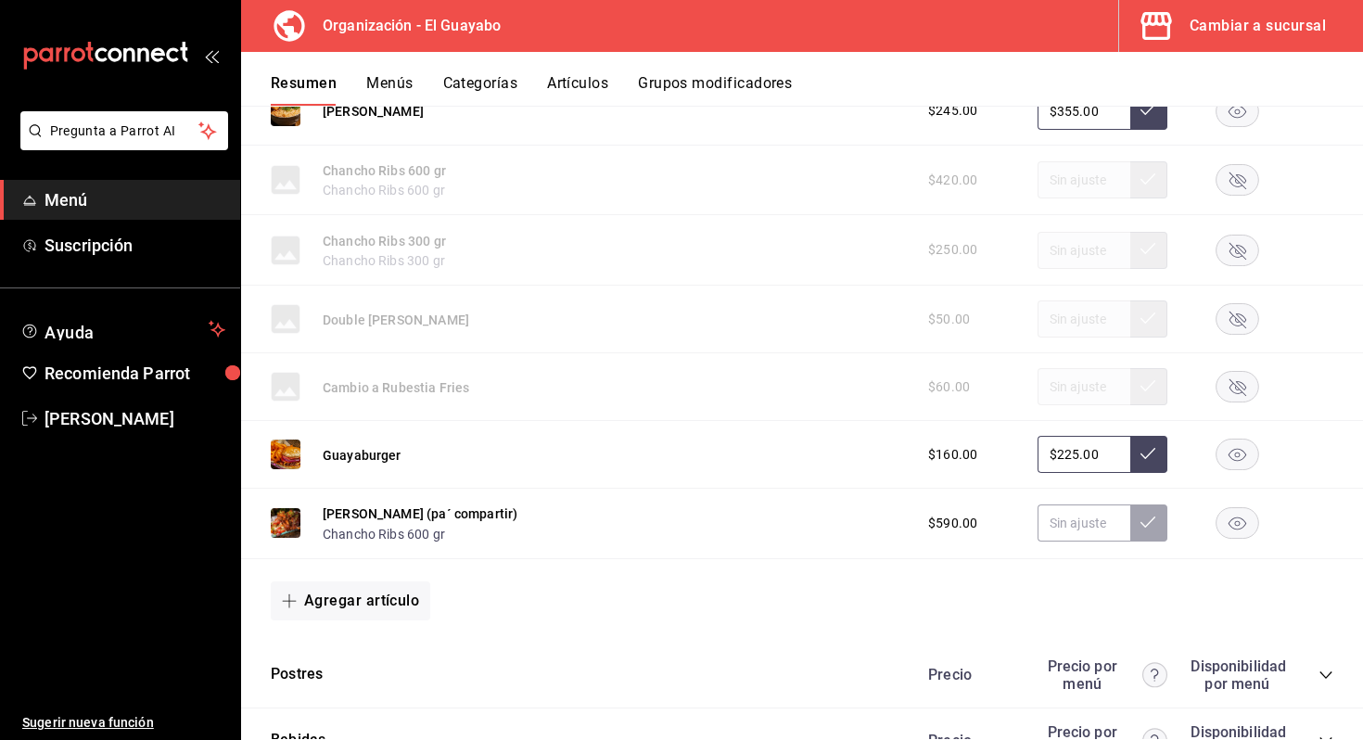
click at [1247, 517] on rect "button" at bounding box center [1238, 523] width 43 height 31
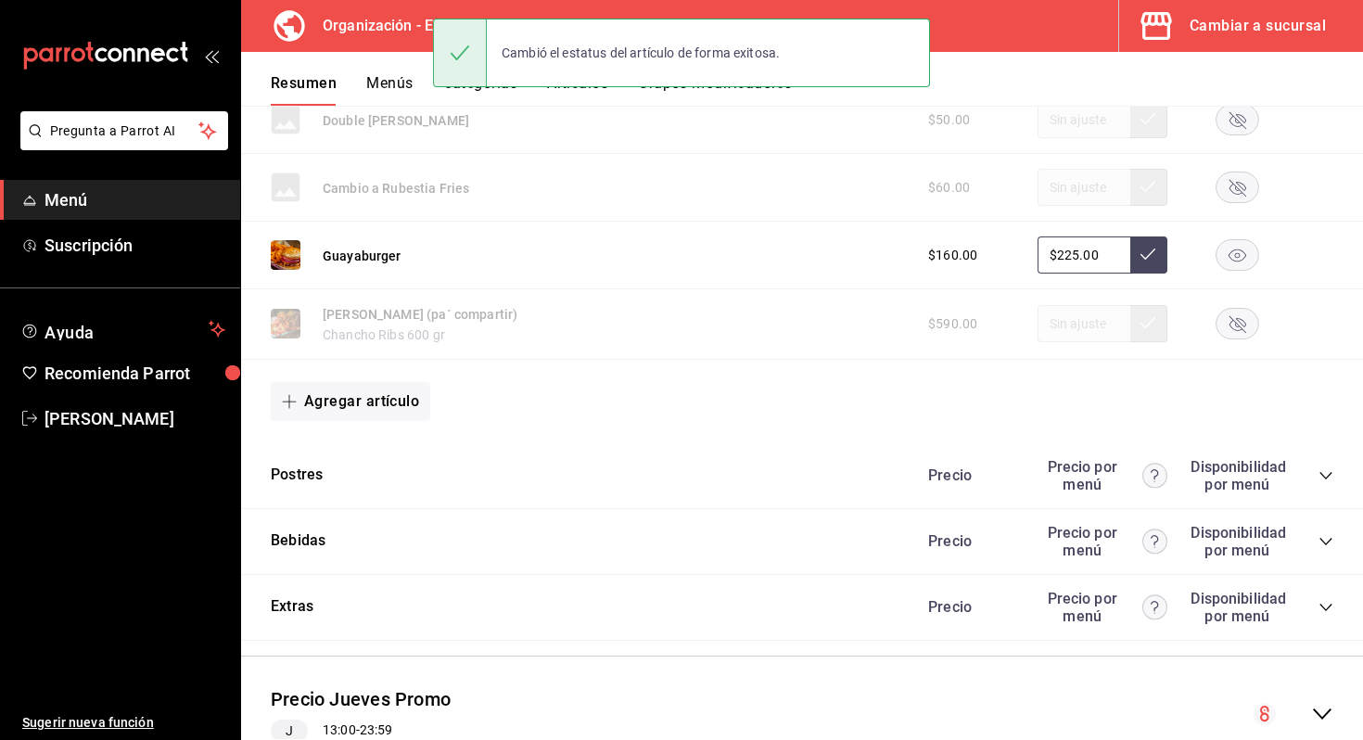
scroll to position [5286, 0]
click at [721, 485] on div "Postres Precio Precio por menú Disponibilidad por menú" at bounding box center [802, 475] width 1122 height 66
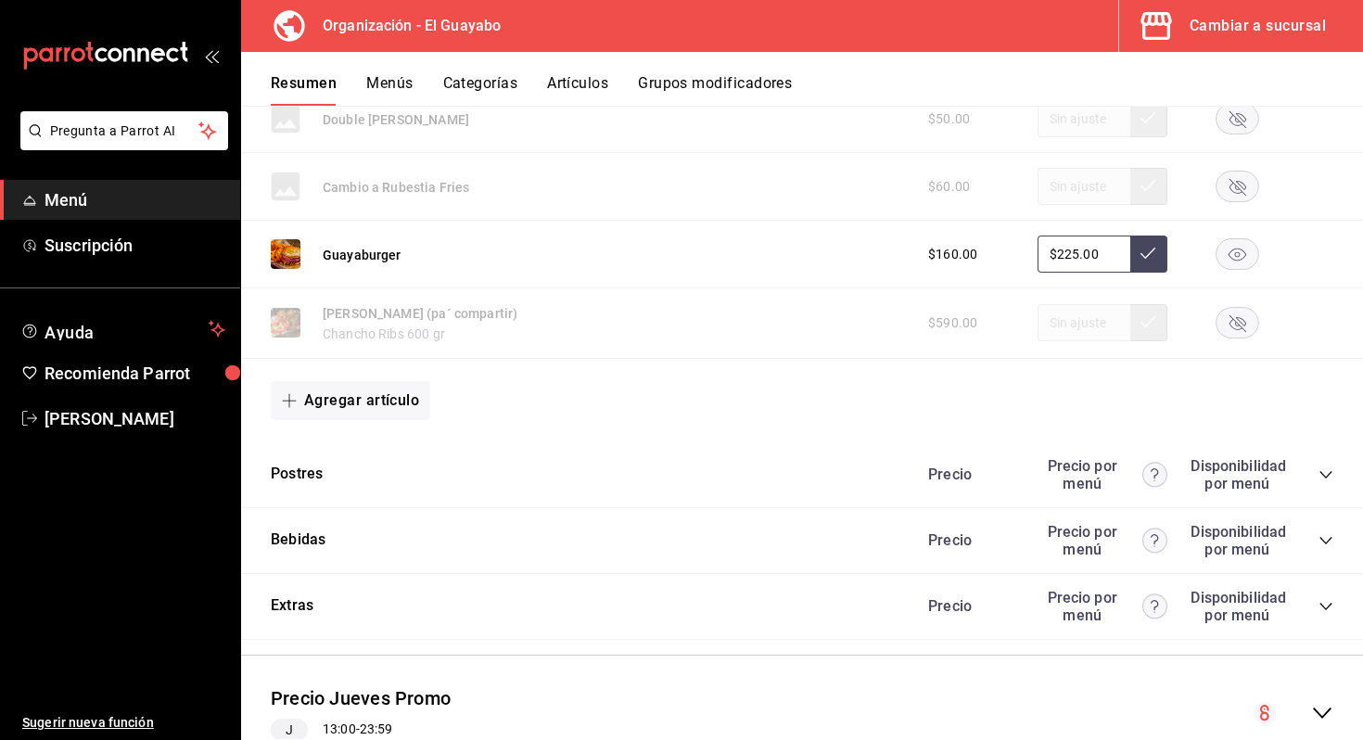
click at [1322, 468] on icon "collapse-category-row" at bounding box center [1326, 474] width 15 height 15
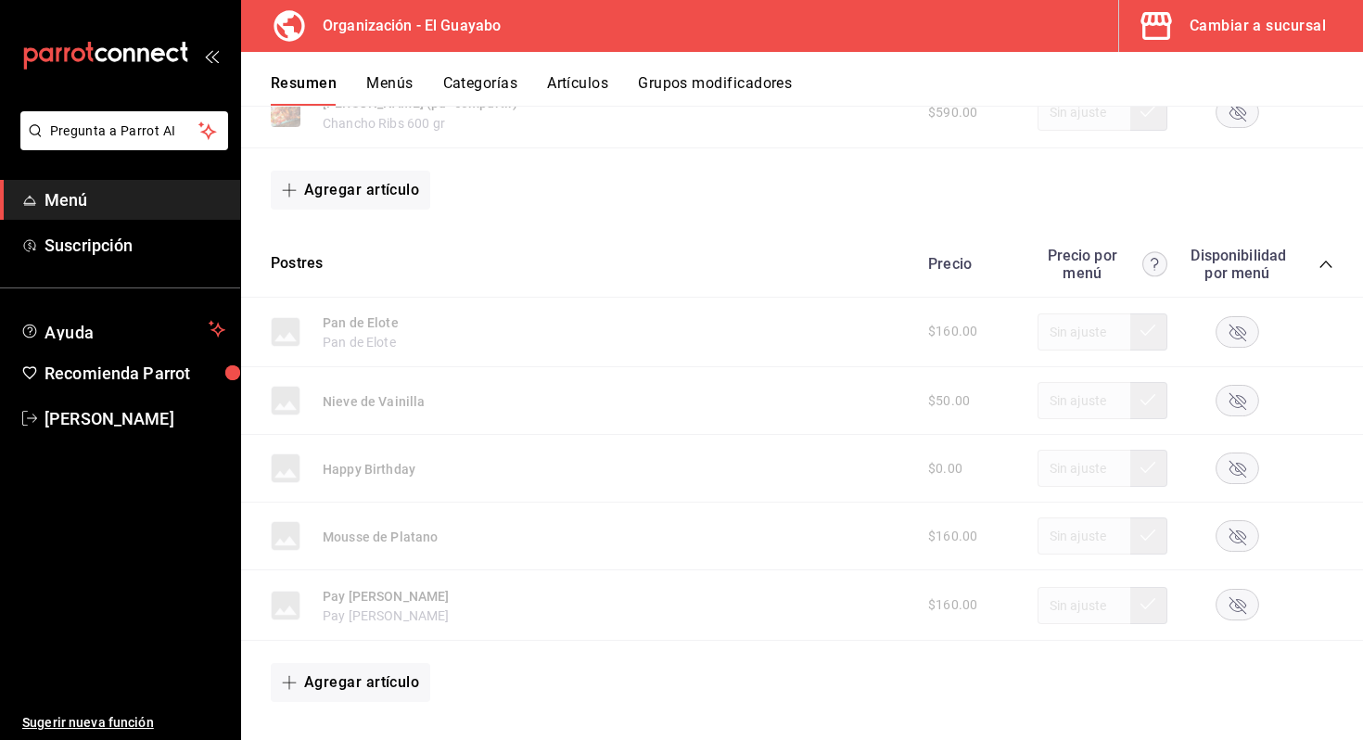
scroll to position [5678, 0]
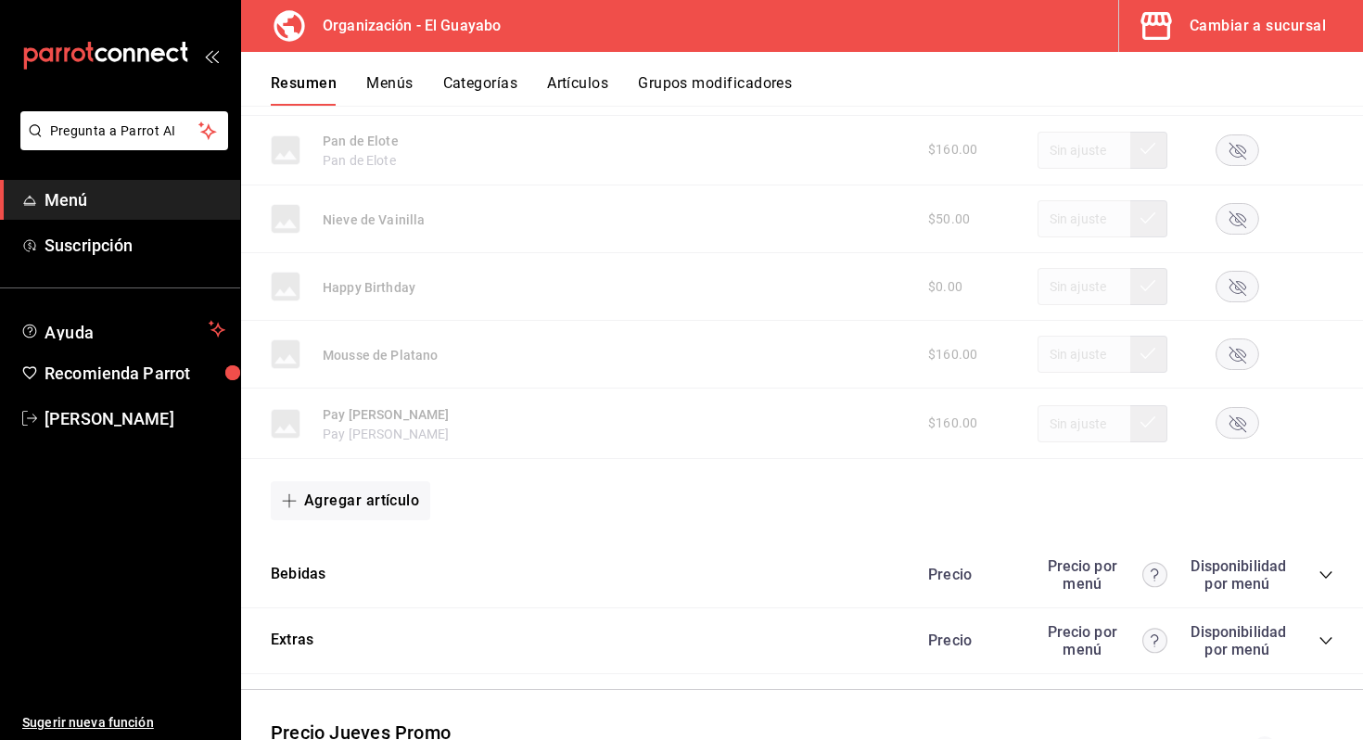
click at [1324, 573] on icon "collapse-category-row" at bounding box center [1326, 574] width 15 height 15
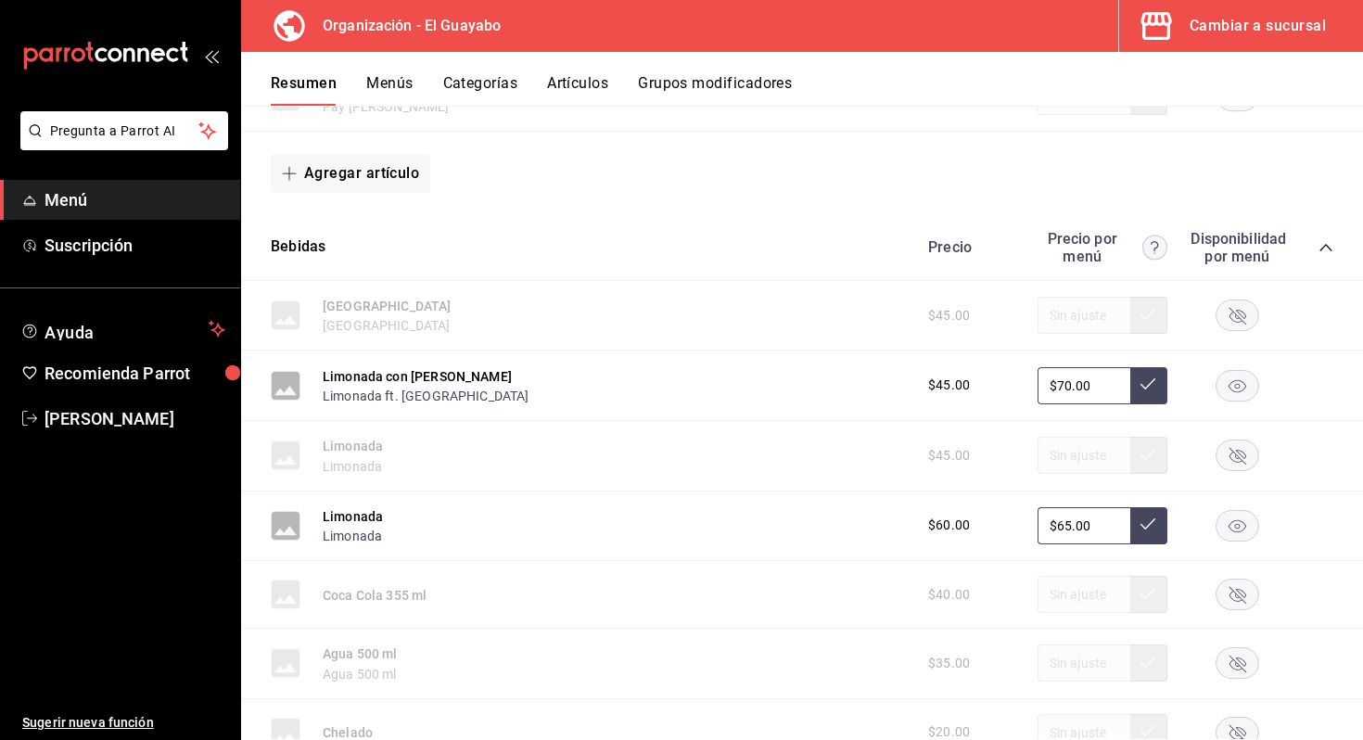
scroll to position [6006, 0]
click at [441, 381] on button "Limonada con [PERSON_NAME]" at bounding box center [417, 375] width 189 height 19
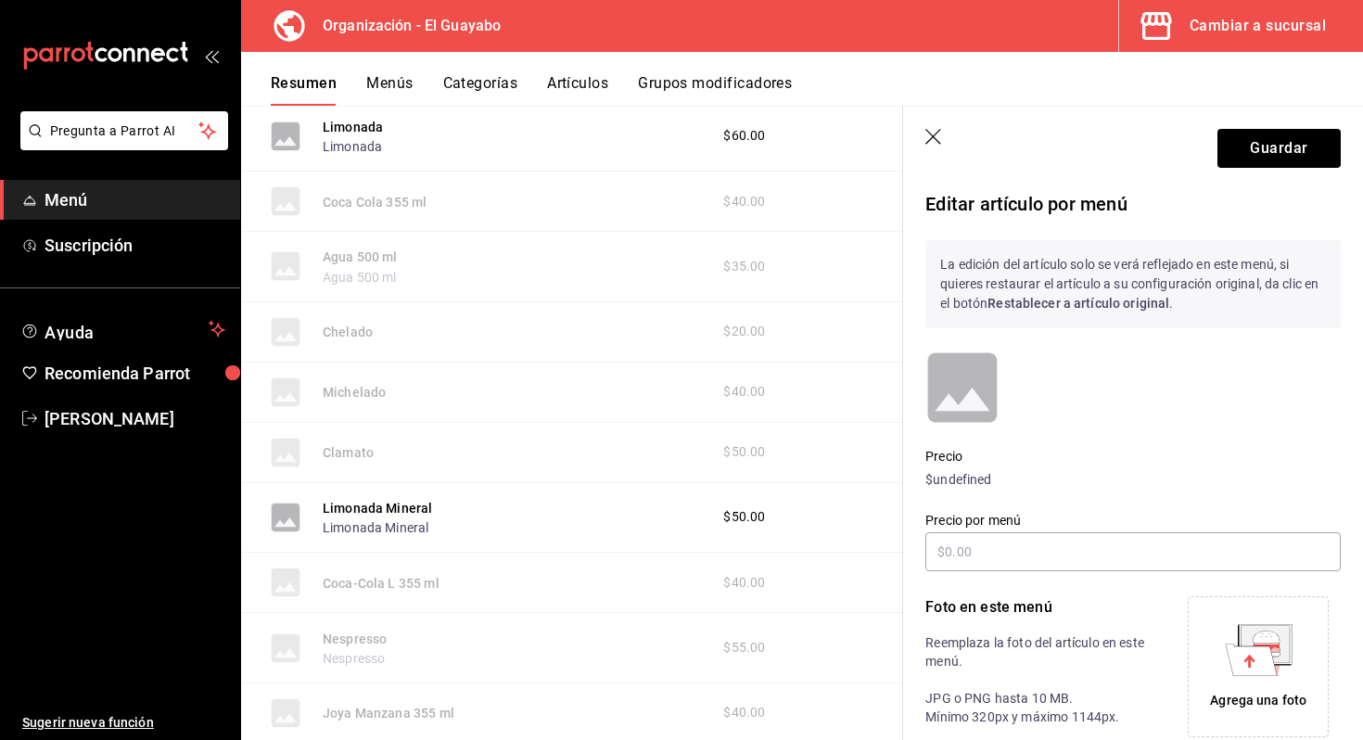
scroll to position [5612, 0]
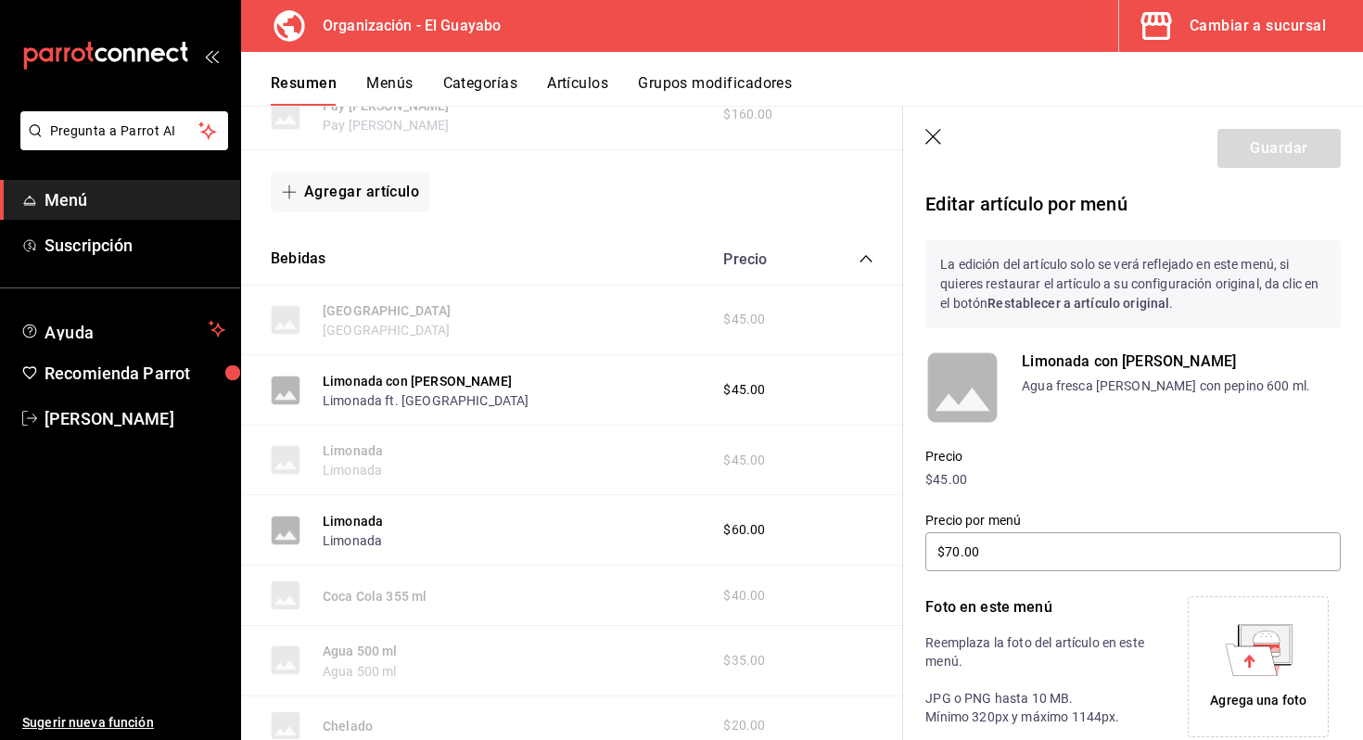
click at [955, 392] on rect at bounding box center [962, 388] width 74 height 74
click at [986, 376] on rect at bounding box center [962, 388] width 74 height 74
click at [1242, 684] on div "Agrega una foto" at bounding box center [1258, 667] width 132 height 132
